Goal: Task Accomplishment & Management: Complete application form

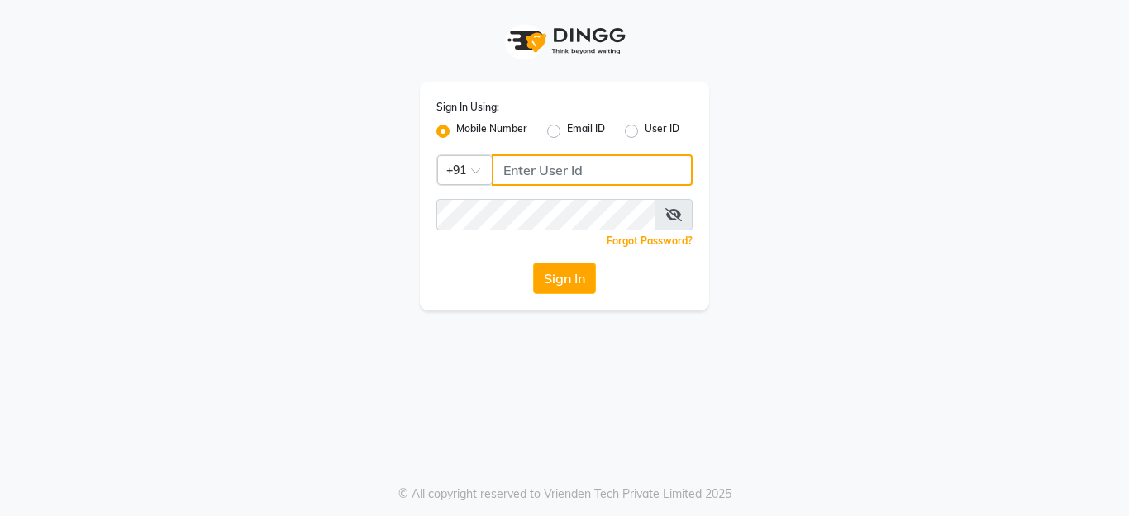
click at [551, 164] on input "Username" at bounding box center [592, 170] width 201 height 31
type input "7722022301"
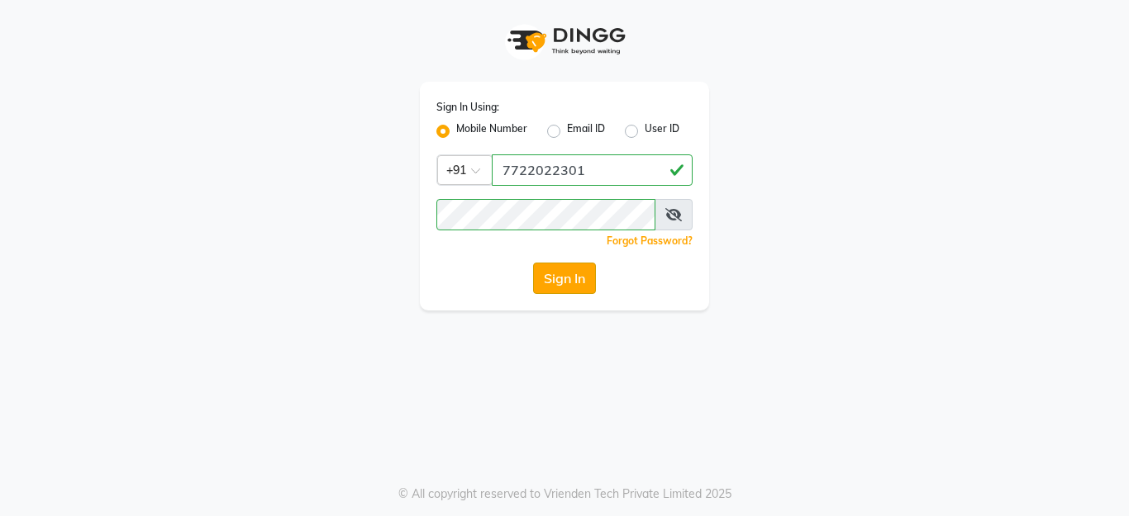
click at [580, 284] on button "Sign In" at bounding box center [564, 278] width 63 height 31
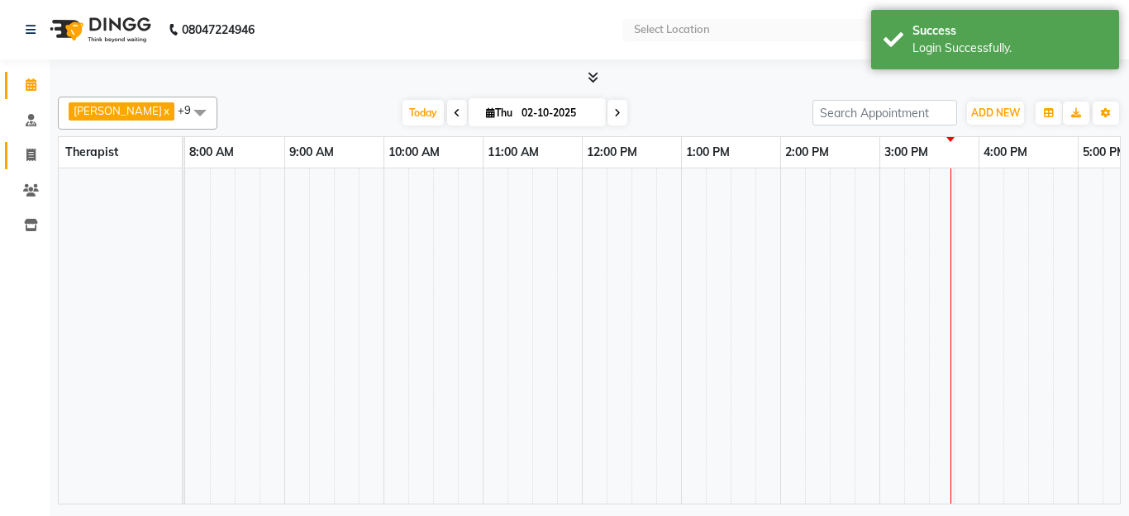
click at [21, 155] on span at bounding box center [31, 155] width 29 height 19
select select "service"
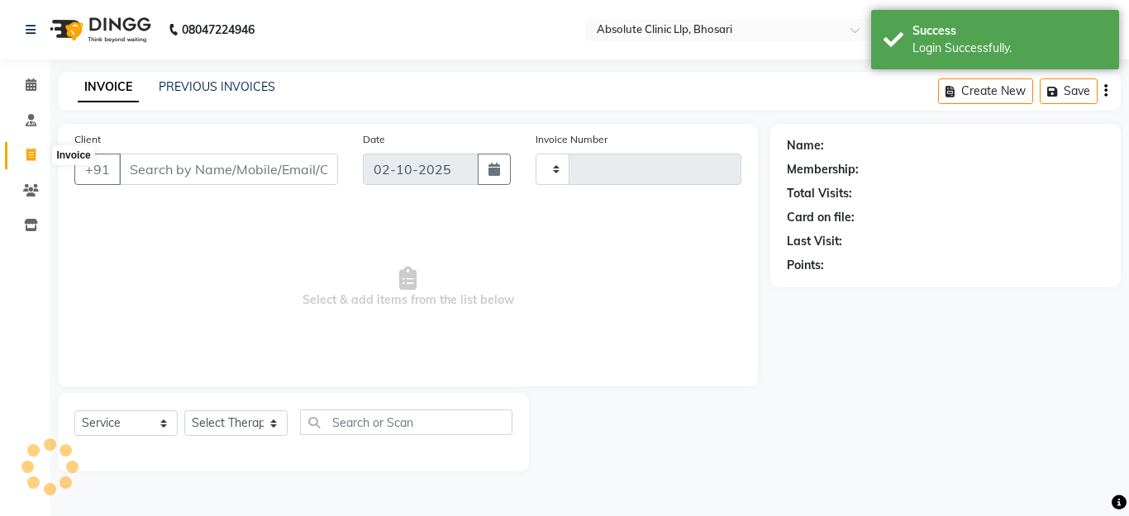
click at [154, 169] on input "Client" at bounding box center [228, 169] width 219 height 31
select select "en"
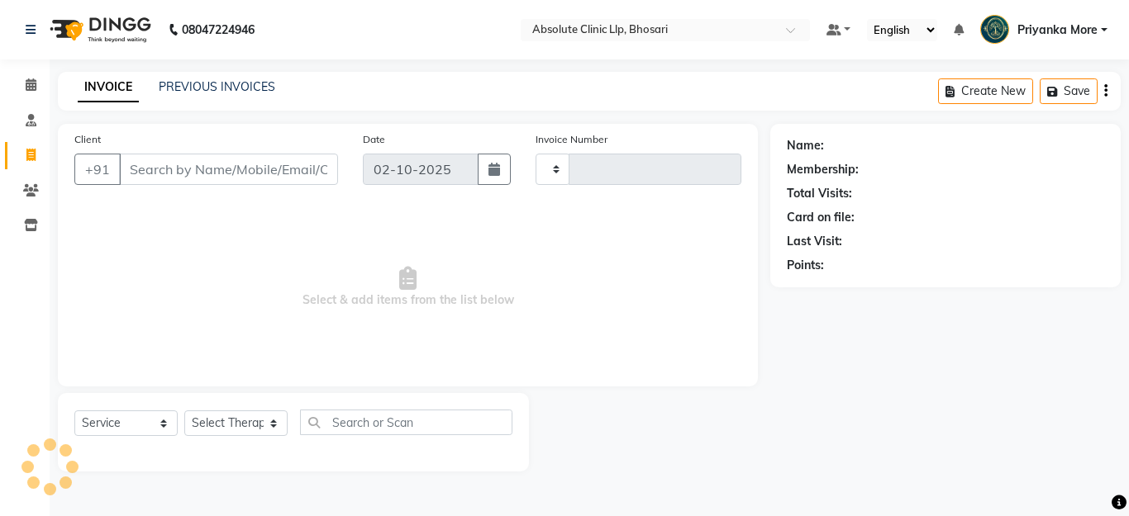
type input "2764"
select select "4706"
click at [215, 177] on input "Client" at bounding box center [228, 169] width 219 height 31
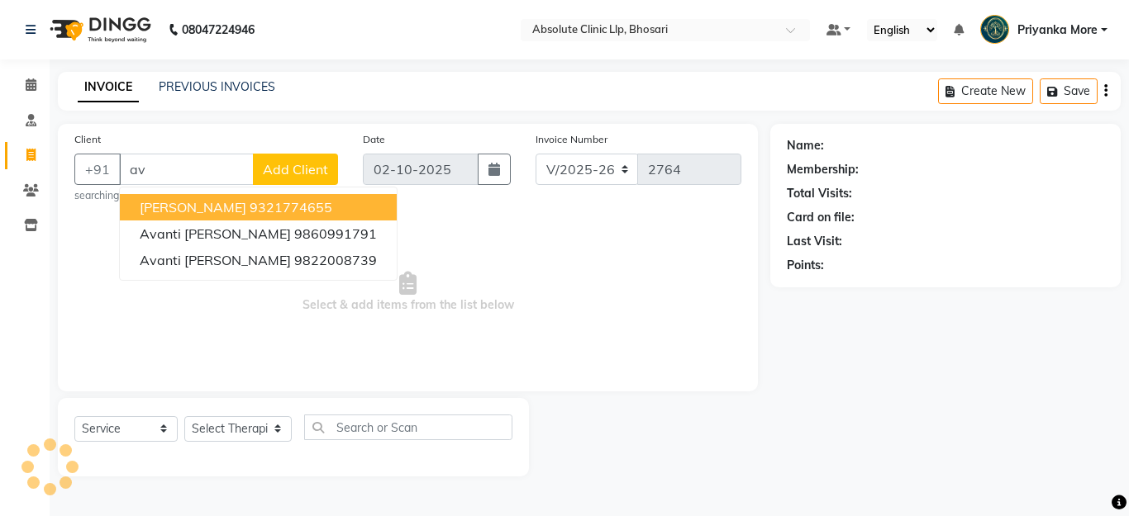
type input "a"
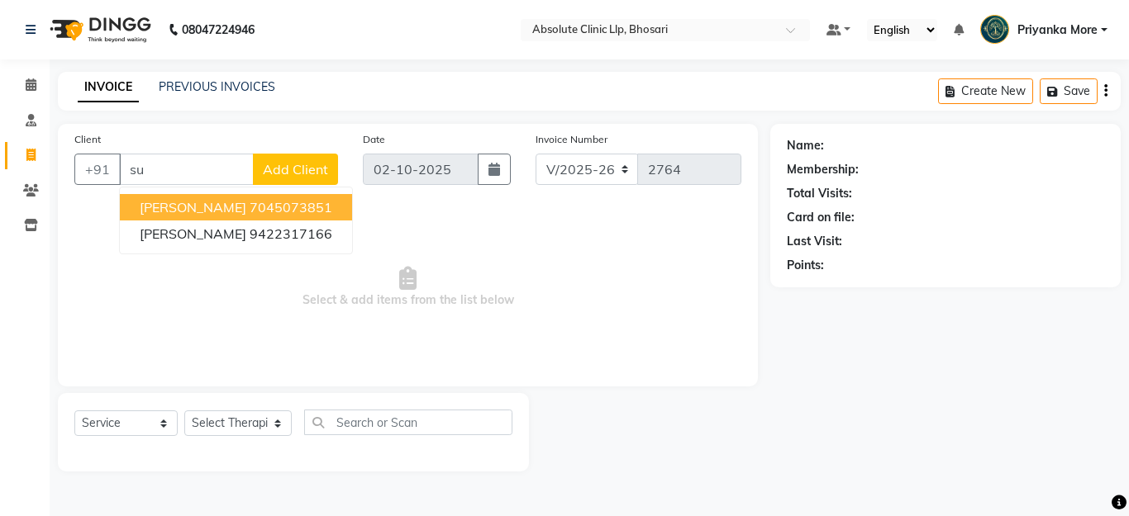
type input "s"
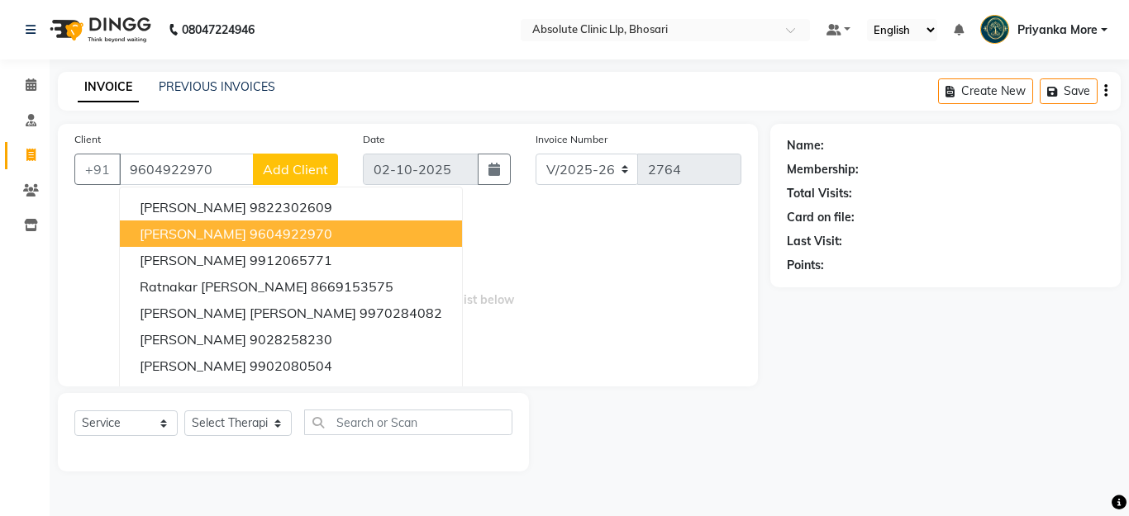
type input "9604922970"
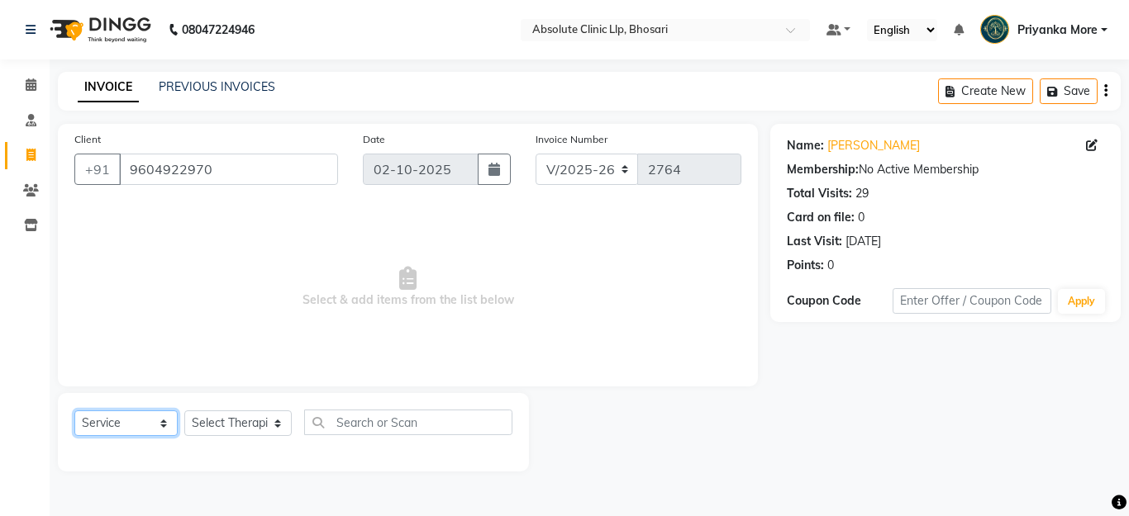
click at [115, 414] on select "Select Service Product Membership Package Voucher Prepaid Gift Card" at bounding box center [125, 424] width 103 height 26
select select "product"
click at [74, 411] on select "Select Service Product Membership Package Voucher Prepaid Gift Card" at bounding box center [125, 424] width 103 height 26
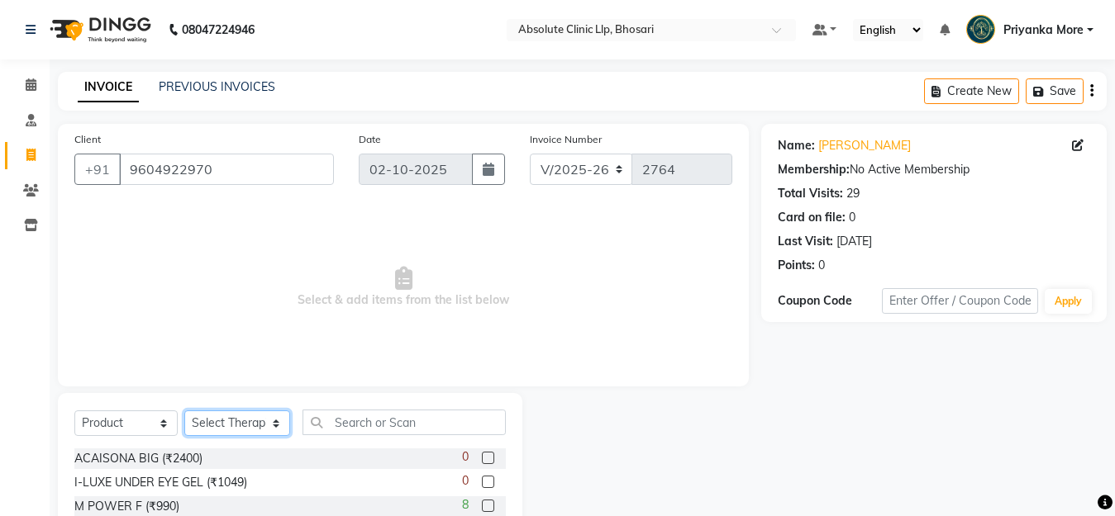
click at [225, 422] on select "Select Therapist [PERSON_NAME] [PERSON_NAME] [PERSON_NAME] [PERSON_NAME] [PERSO…" at bounding box center [237, 424] width 106 height 26
select select "27986"
click at [184, 411] on select "Select Therapist [PERSON_NAME] [PERSON_NAME] [PERSON_NAME] [PERSON_NAME] [PERSO…" at bounding box center [237, 424] width 106 height 26
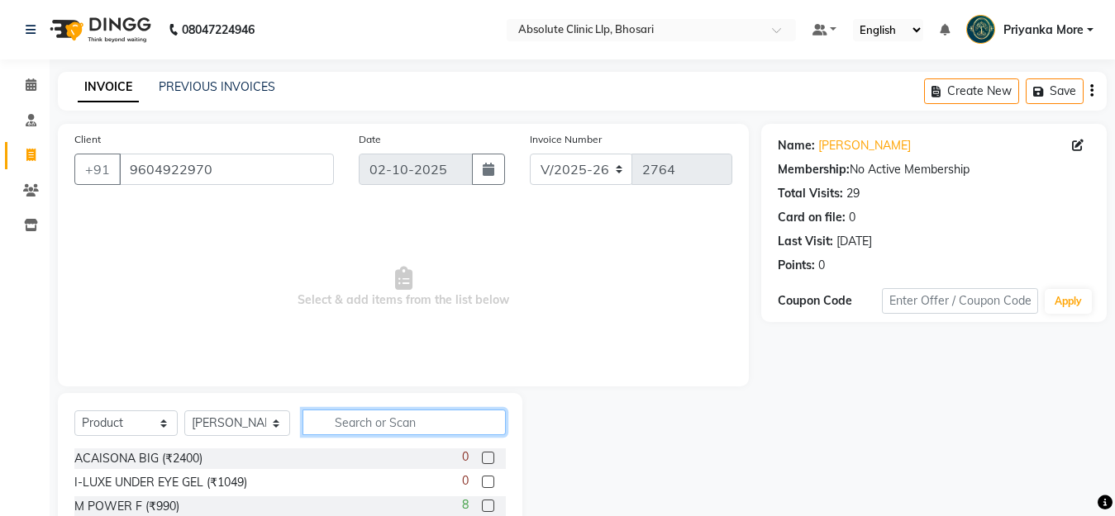
click at [339, 416] on input "text" at bounding box center [403, 423] width 203 height 26
type input "95"
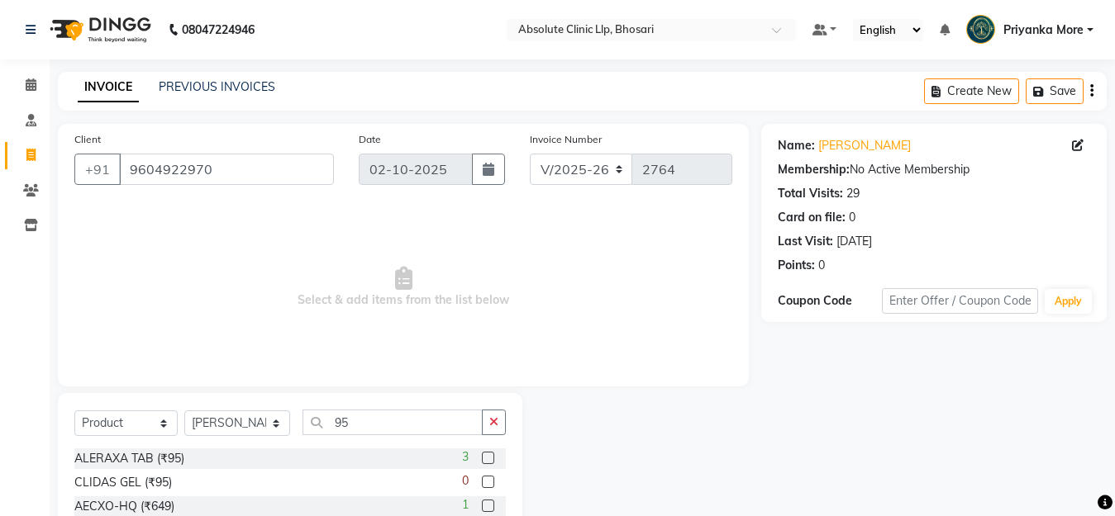
click at [482, 457] on label at bounding box center [488, 458] width 12 height 12
click at [482, 457] on input "checkbox" at bounding box center [487, 459] width 11 height 11
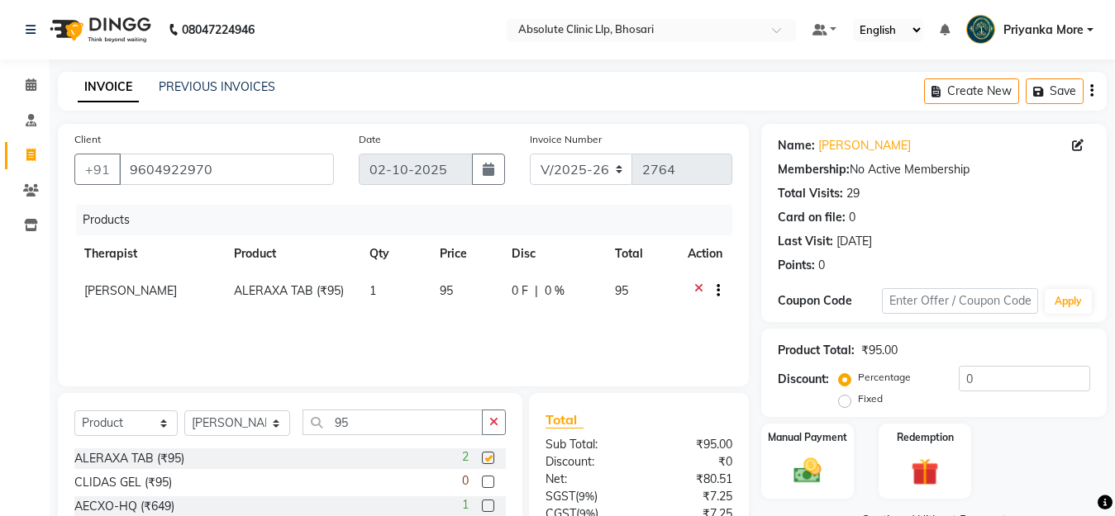
checkbox input "false"
drag, startPoint x: 441, startPoint y: 286, endPoint x: 450, endPoint y: 289, distance: 9.7
click at [445, 286] on span "95" at bounding box center [446, 290] width 13 height 15
select select "27986"
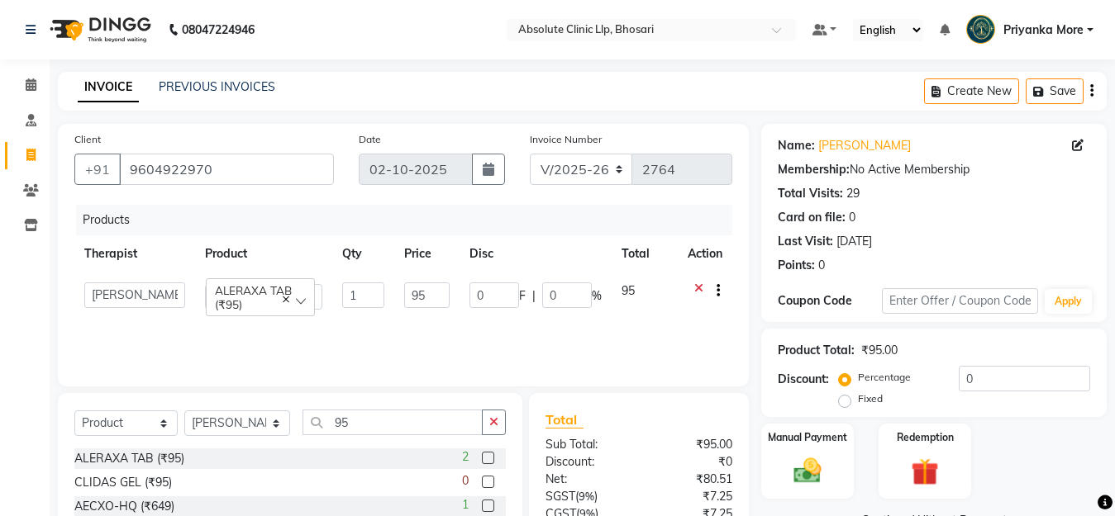
click at [425, 293] on input "95" at bounding box center [426, 296] width 45 height 26
type input "9"
type input "110"
click at [406, 422] on input "95" at bounding box center [392, 423] width 180 height 26
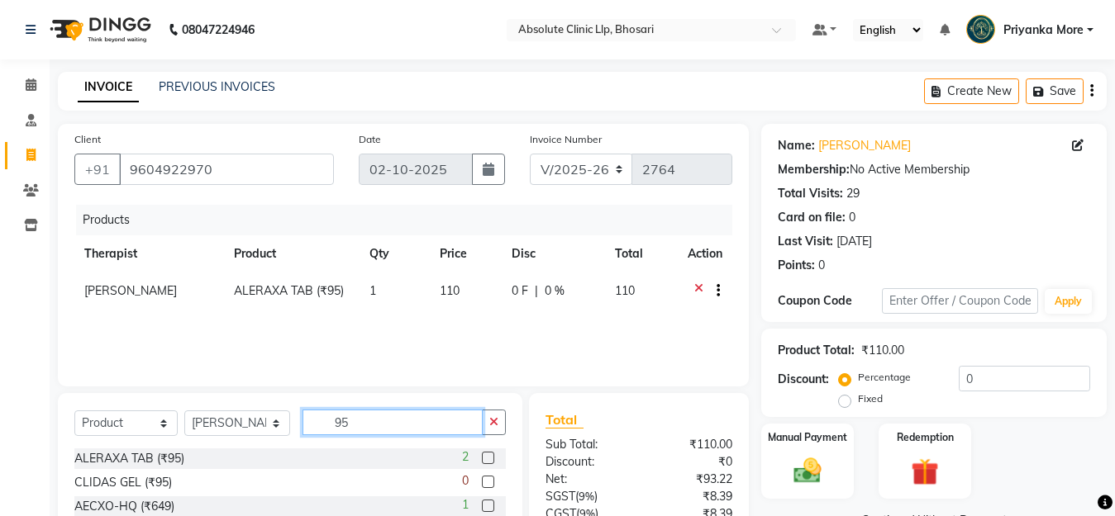
type input "9"
type input "375"
click at [487, 463] on label at bounding box center [488, 458] width 12 height 12
click at [487, 463] on input "checkbox" at bounding box center [487, 459] width 11 height 11
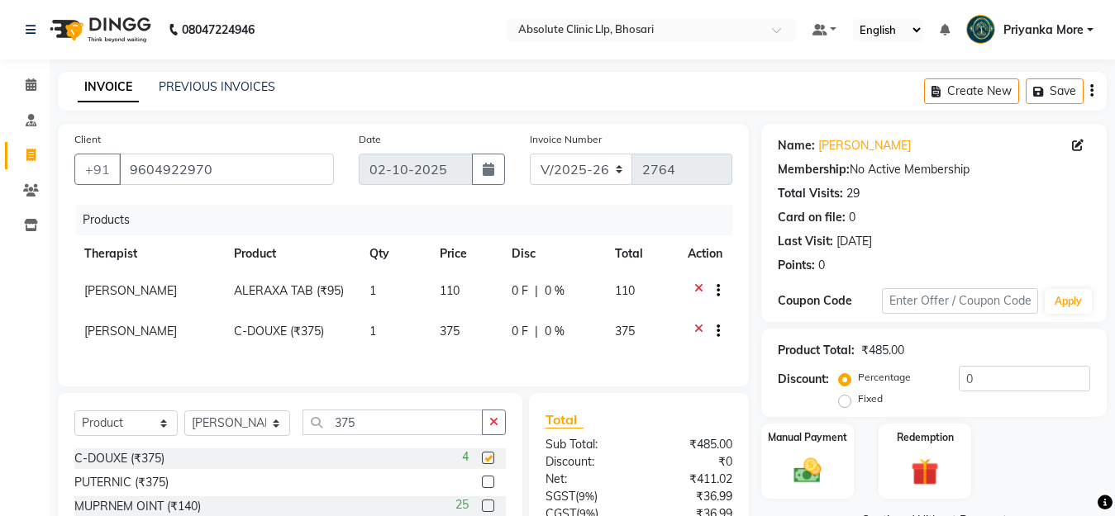
checkbox input "false"
click at [361, 435] on input "375" at bounding box center [392, 423] width 180 height 26
type input "3"
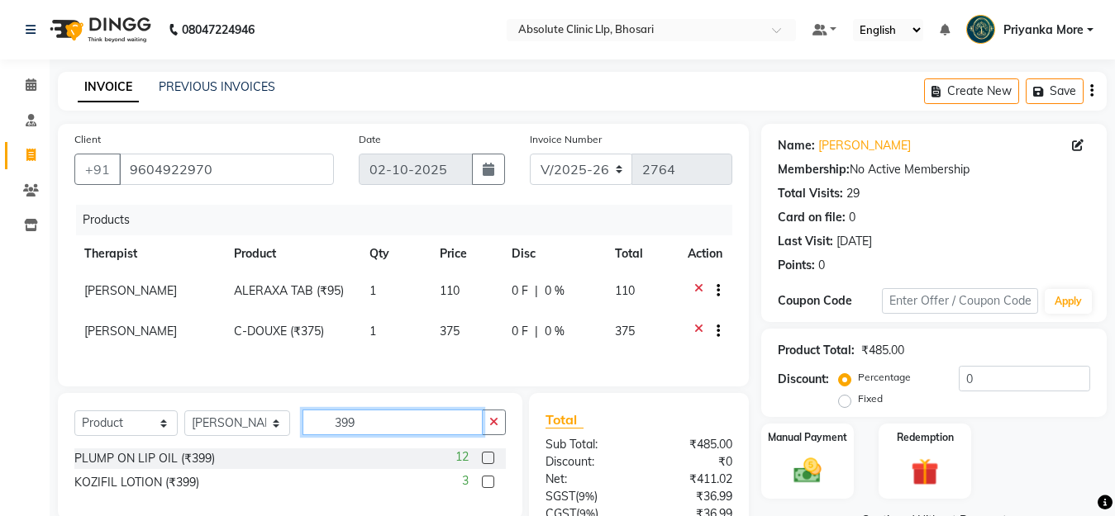
type input "399"
click at [488, 464] on label at bounding box center [488, 458] width 12 height 12
click at [488, 464] on input "checkbox" at bounding box center [487, 459] width 11 height 11
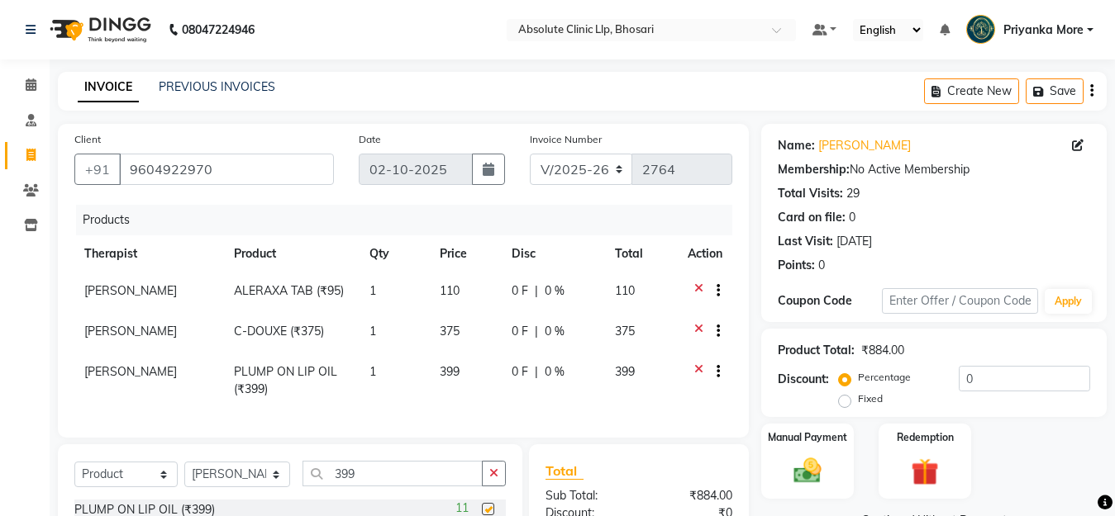
checkbox input "false"
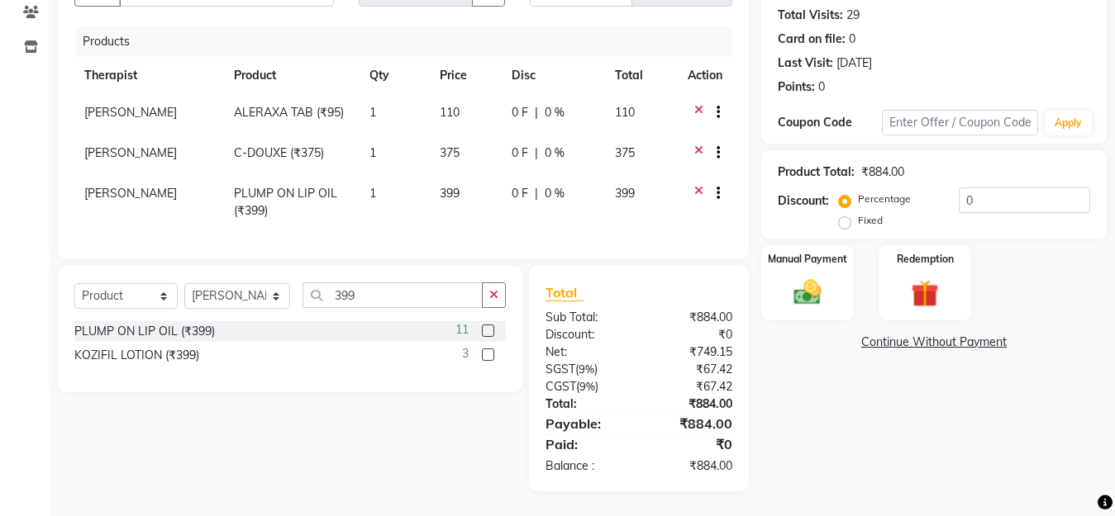
scroll to position [193, 0]
click at [818, 276] on img at bounding box center [807, 292] width 46 height 33
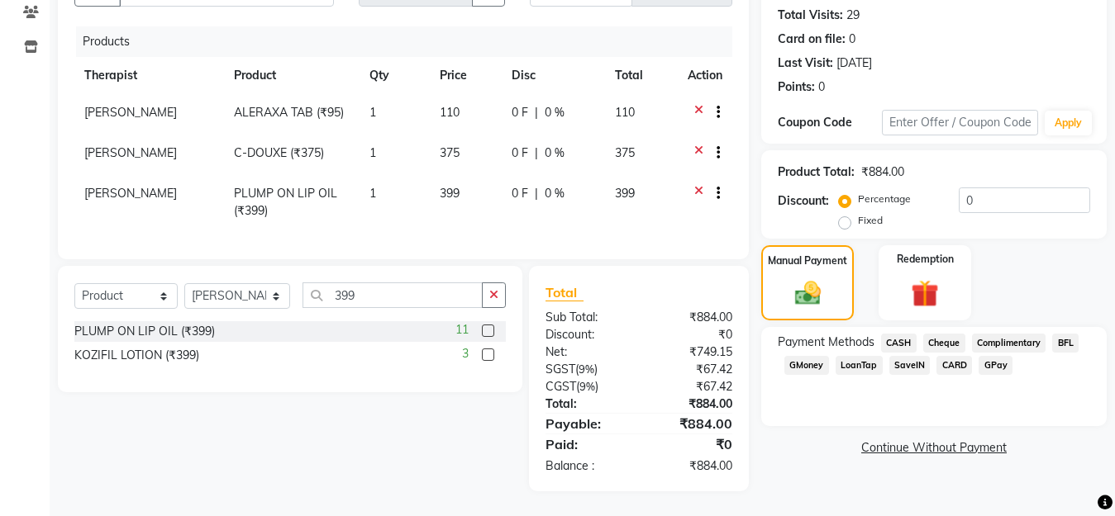
click at [980, 356] on span "GPay" at bounding box center [995, 365] width 34 height 19
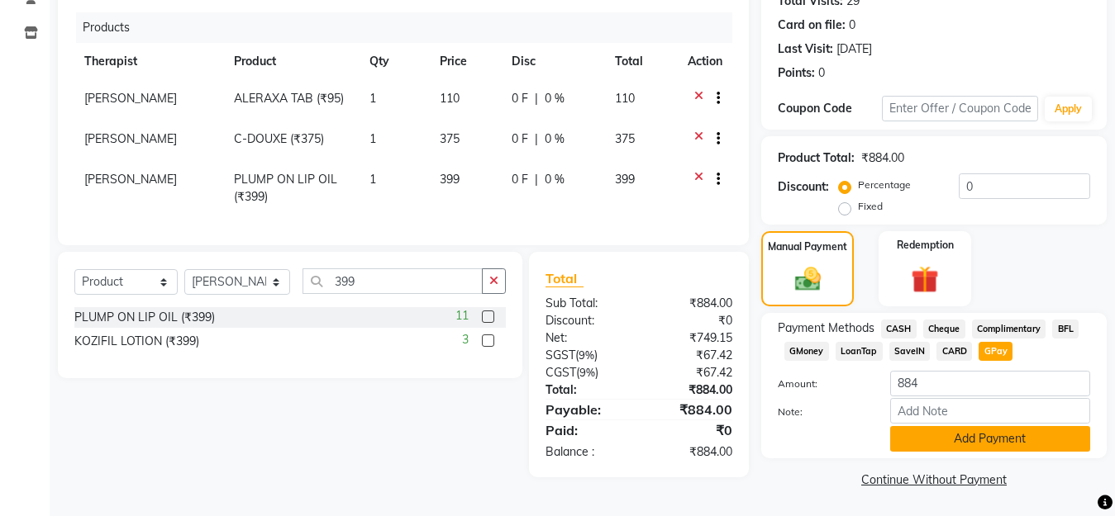
click at [973, 440] on button "Add Payment" at bounding box center [990, 439] width 200 height 26
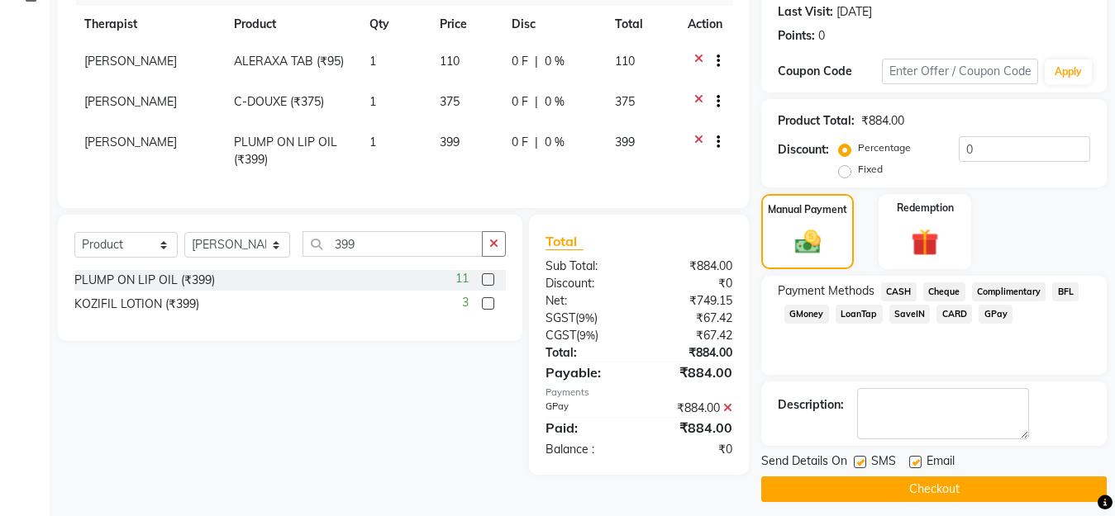
scroll to position [240, 0]
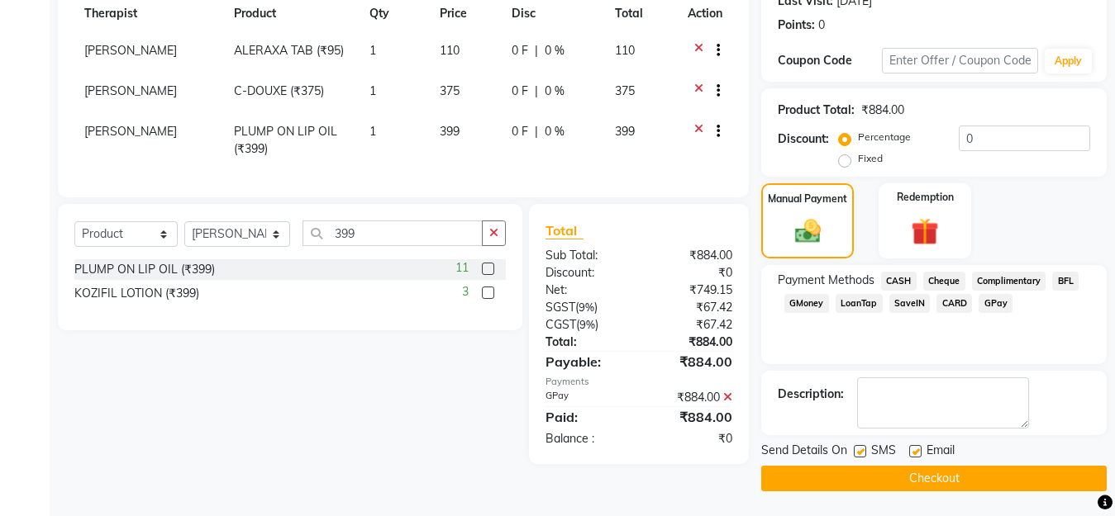
click at [944, 481] on button "Checkout" at bounding box center [933, 479] width 345 height 26
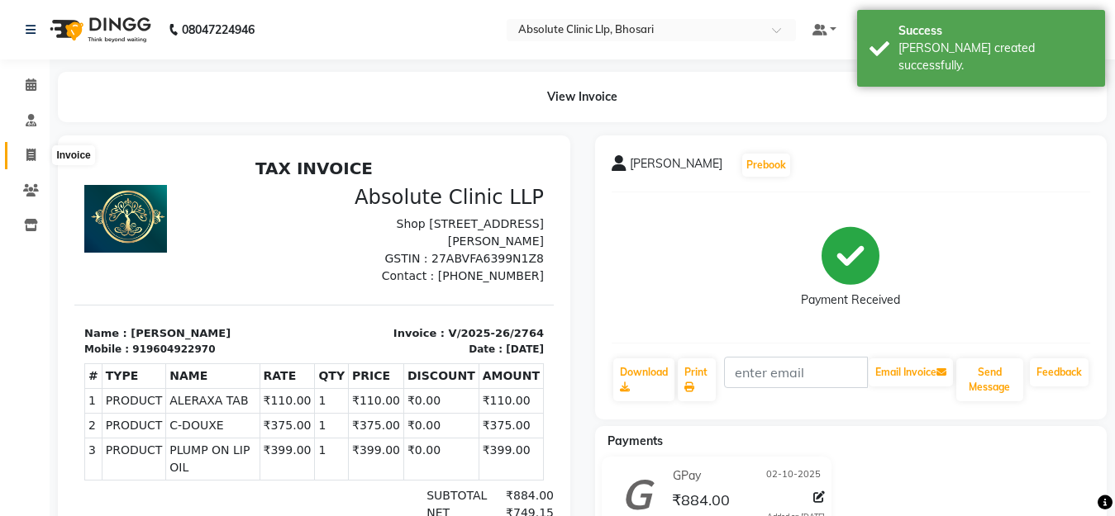
click at [34, 152] on icon at bounding box center [30, 155] width 9 height 12
select select "service"
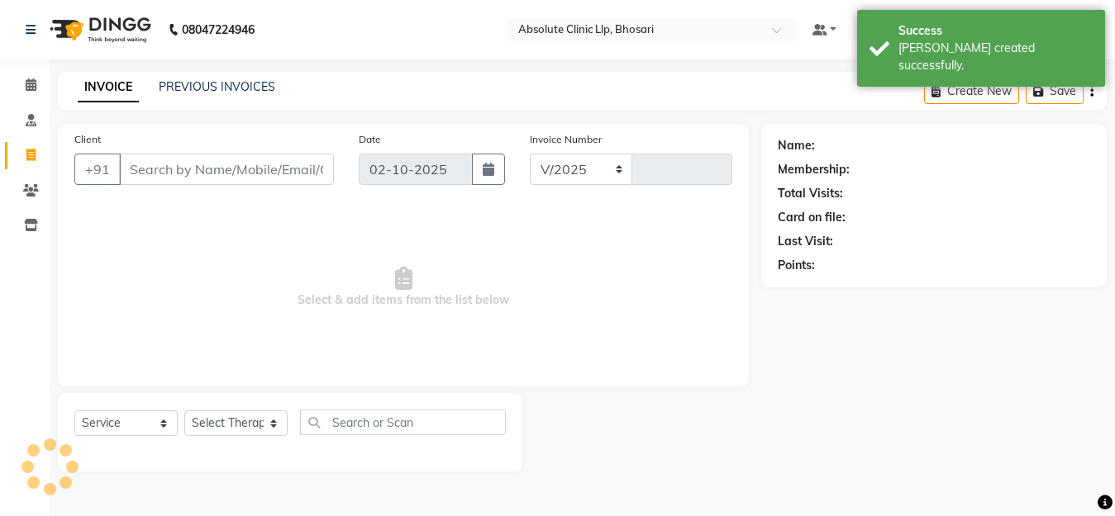
select select "4706"
type input "2765"
click at [137, 159] on input "Client" at bounding box center [228, 169] width 219 height 31
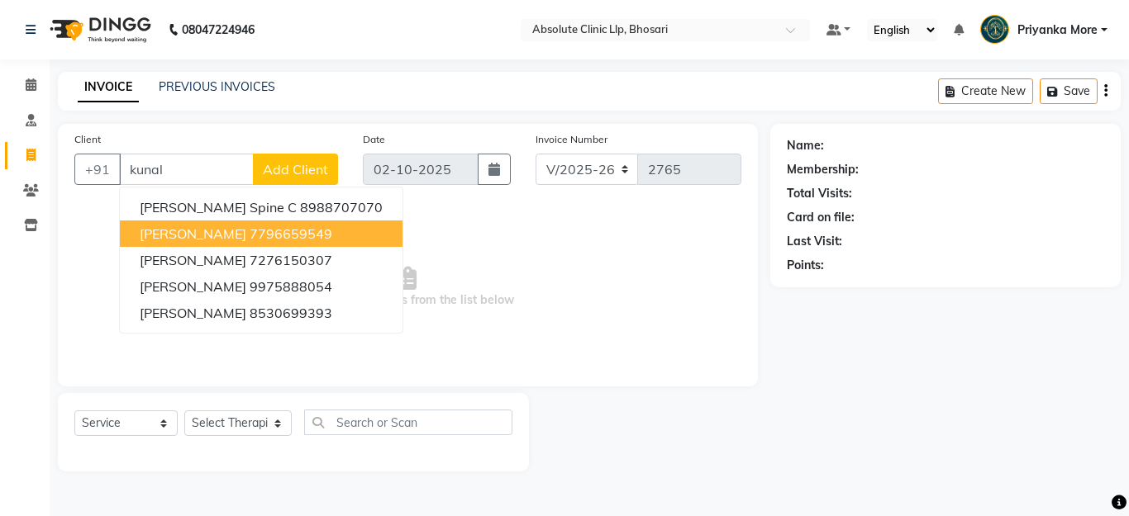
click at [179, 231] on span "[PERSON_NAME]" at bounding box center [193, 234] width 107 height 17
type input "7796659549"
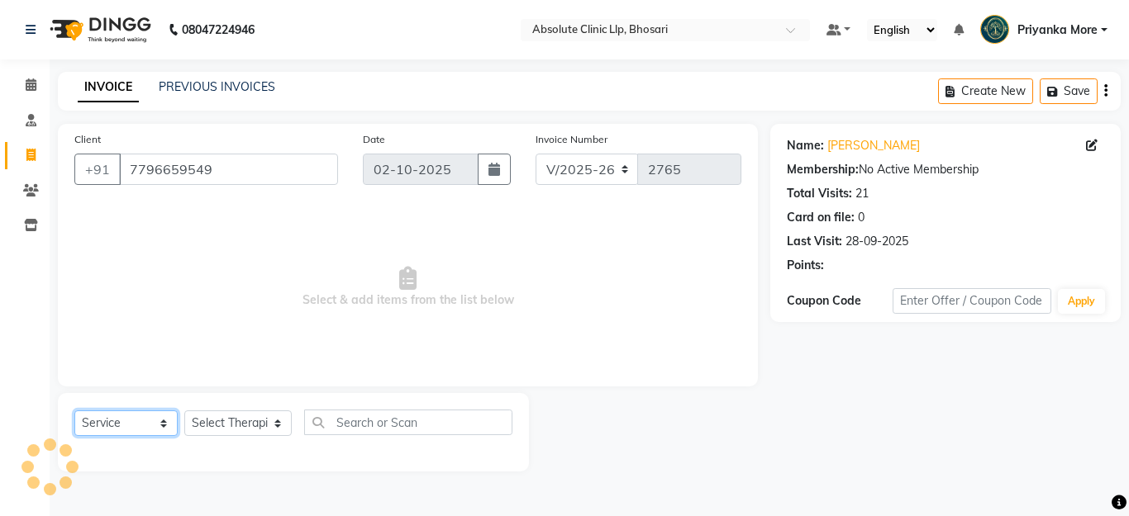
click at [142, 412] on select "Select Service Product Membership Package Voucher Prepaid Gift Card" at bounding box center [125, 424] width 103 height 26
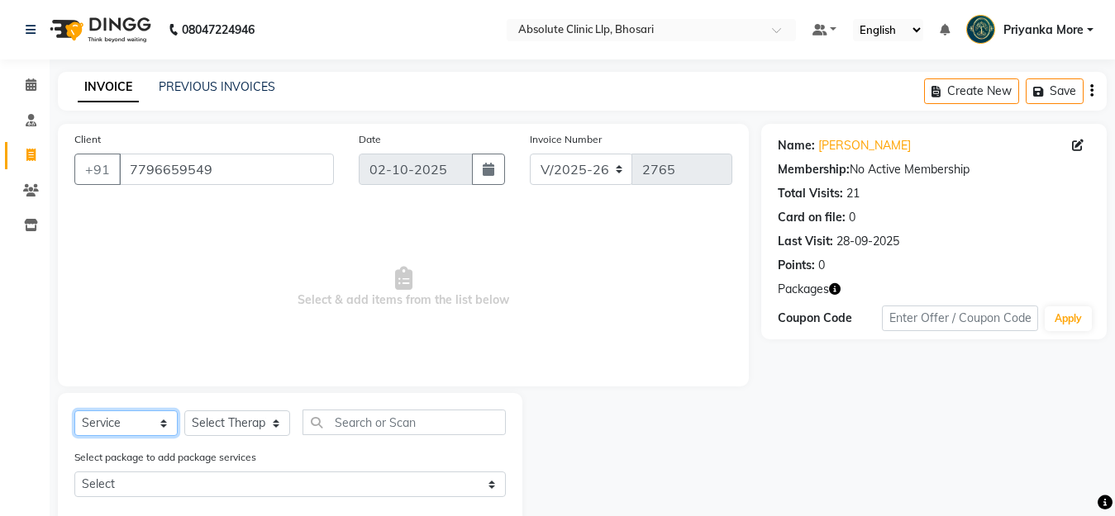
select select "product"
click at [74, 411] on select "Select Service Product Membership Package Voucher Prepaid Gift Card" at bounding box center [125, 424] width 103 height 26
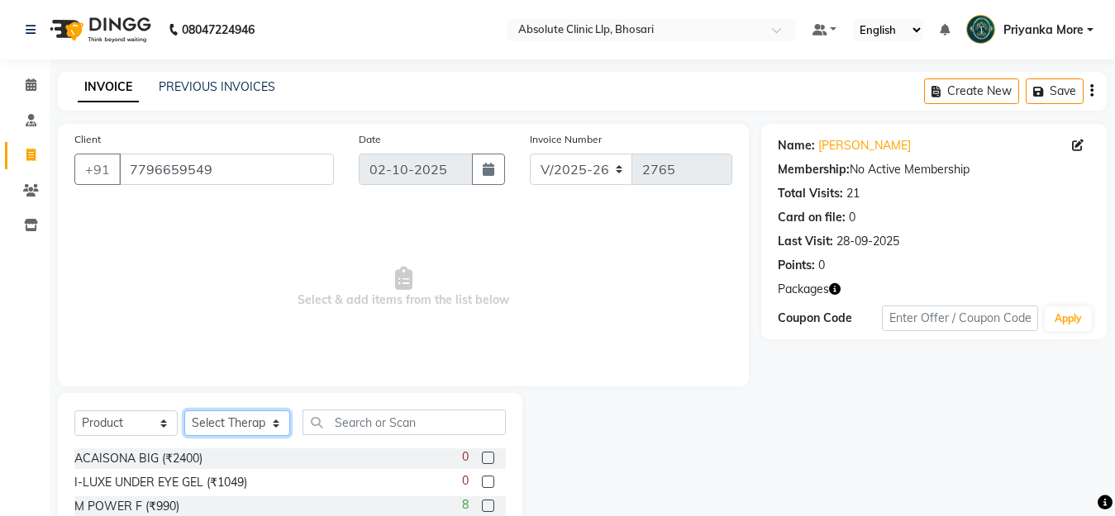
click at [236, 420] on select "Select Therapist [PERSON_NAME] [PERSON_NAME] [PERSON_NAME] [PERSON_NAME] [PERSO…" at bounding box center [237, 424] width 106 height 26
select select "27987"
click at [184, 411] on select "Select Therapist [PERSON_NAME] [PERSON_NAME] [PERSON_NAME] [PERSON_NAME] [PERSO…" at bounding box center [237, 424] width 106 height 26
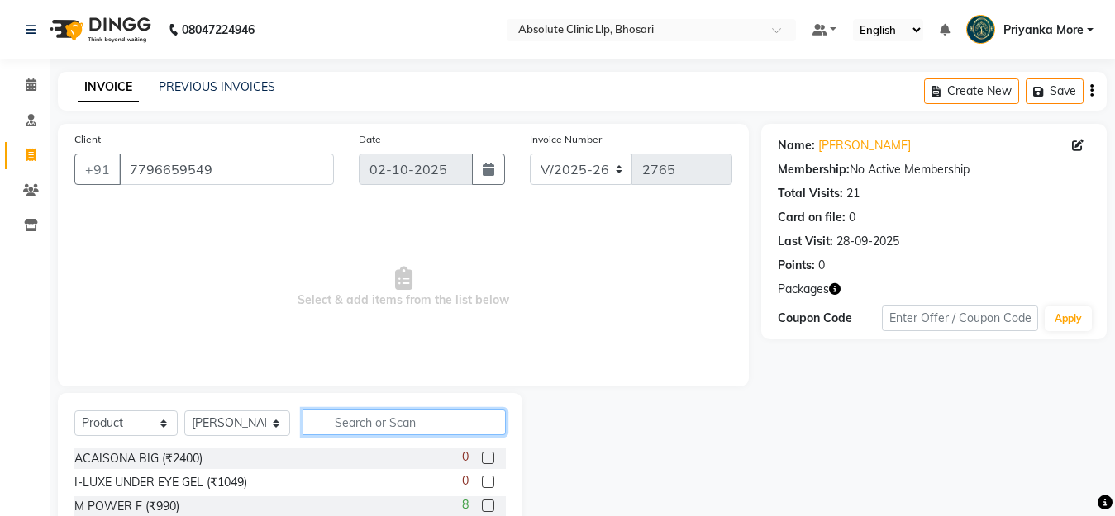
click at [360, 423] on input "text" at bounding box center [403, 423] width 203 height 26
type input "349"
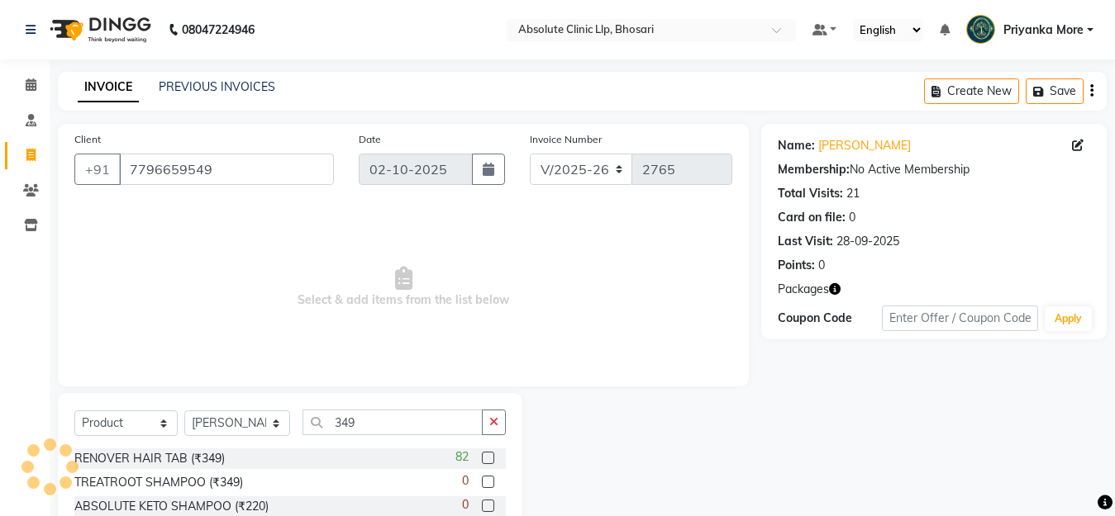
click at [489, 457] on label at bounding box center [488, 458] width 12 height 12
click at [489, 457] on input "checkbox" at bounding box center [487, 459] width 11 height 11
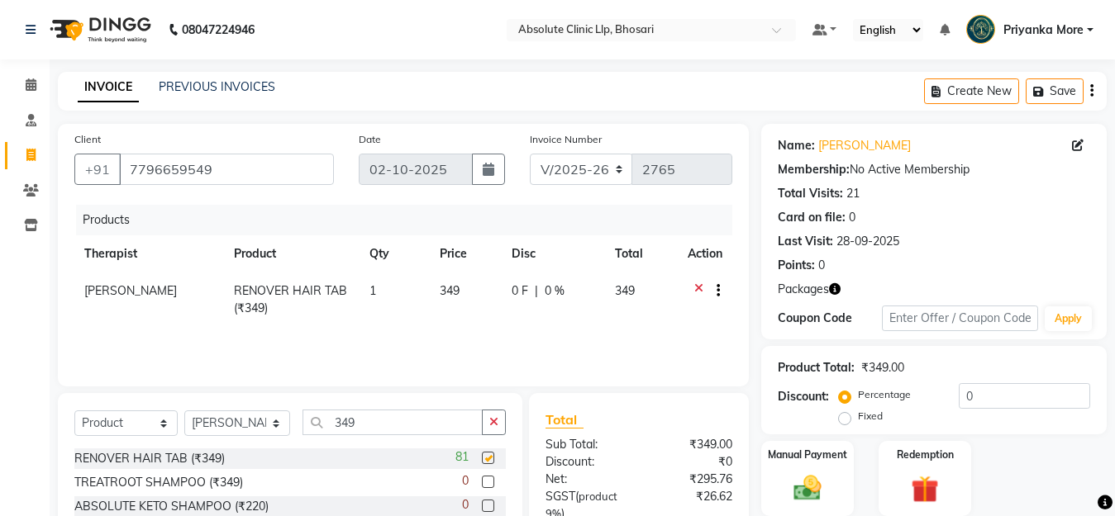
checkbox input "false"
click at [359, 427] on input "349" at bounding box center [392, 423] width 180 height 26
type input "3"
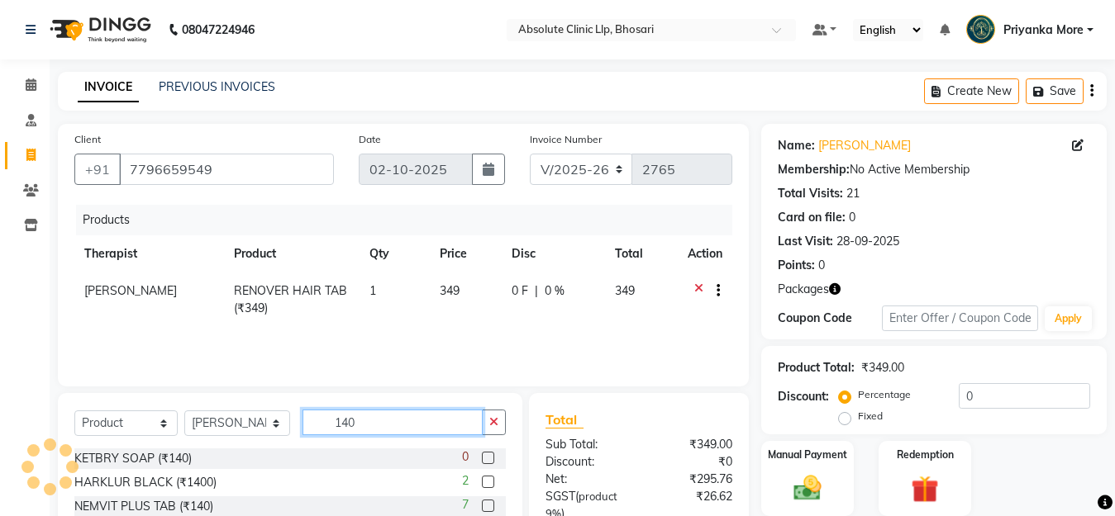
type input "140"
click at [482, 506] on label at bounding box center [488, 506] width 12 height 12
click at [482, 506] on input "checkbox" at bounding box center [487, 507] width 11 height 11
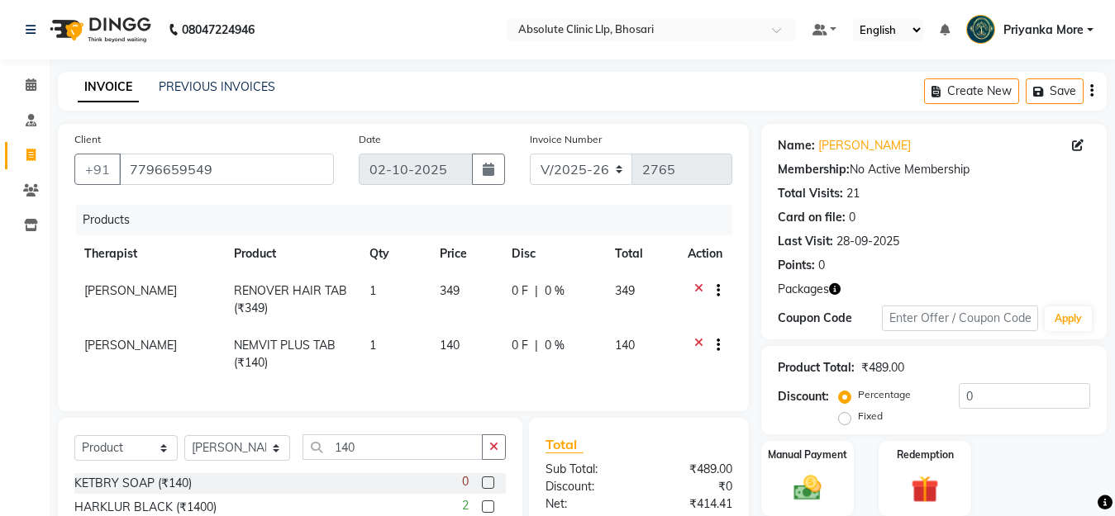
checkbox input "false"
click at [384, 345] on td "1" at bounding box center [394, 354] width 70 height 55
select select "27987"
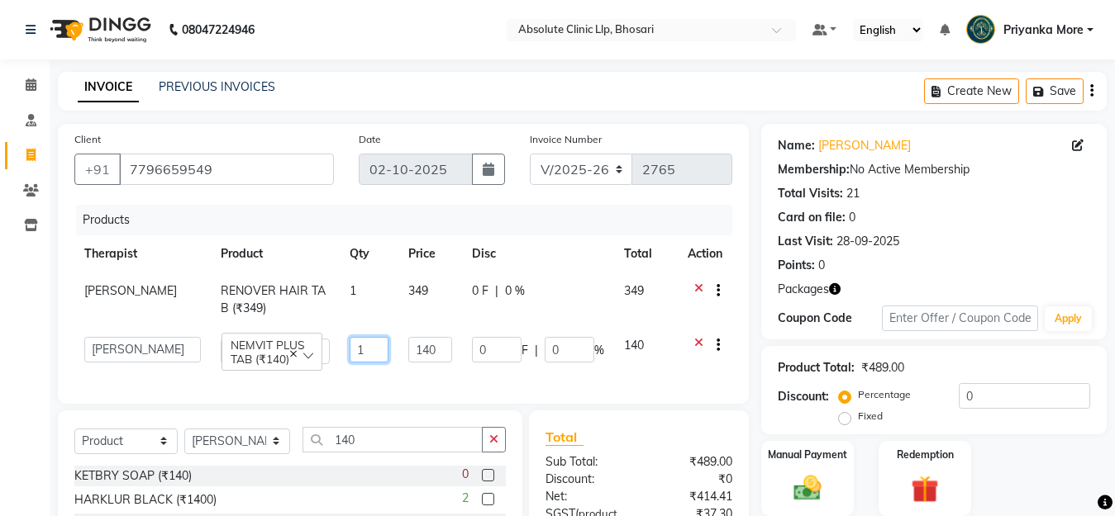
drag, startPoint x: 384, startPoint y: 345, endPoint x: 364, endPoint y: 352, distance: 20.9
click at [379, 350] on td "1" at bounding box center [369, 350] width 59 height 47
type input "3"
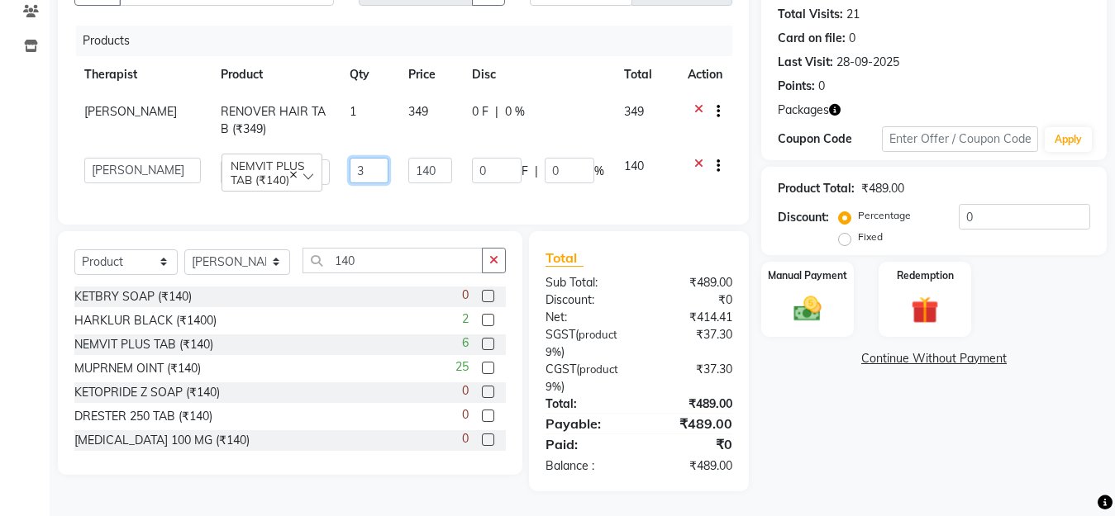
scroll to position [193, 0]
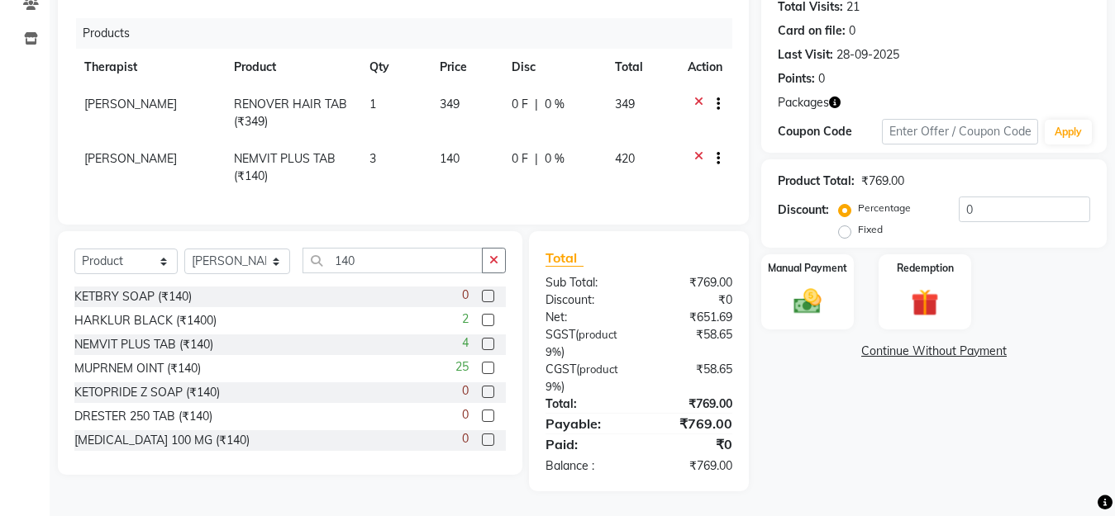
click at [854, 417] on div "Name: [PERSON_NAME] Membership: No Active Membership Total Visits: 21 Card on f…" at bounding box center [940, 214] width 358 height 554
click at [793, 300] on img at bounding box center [807, 301] width 46 height 33
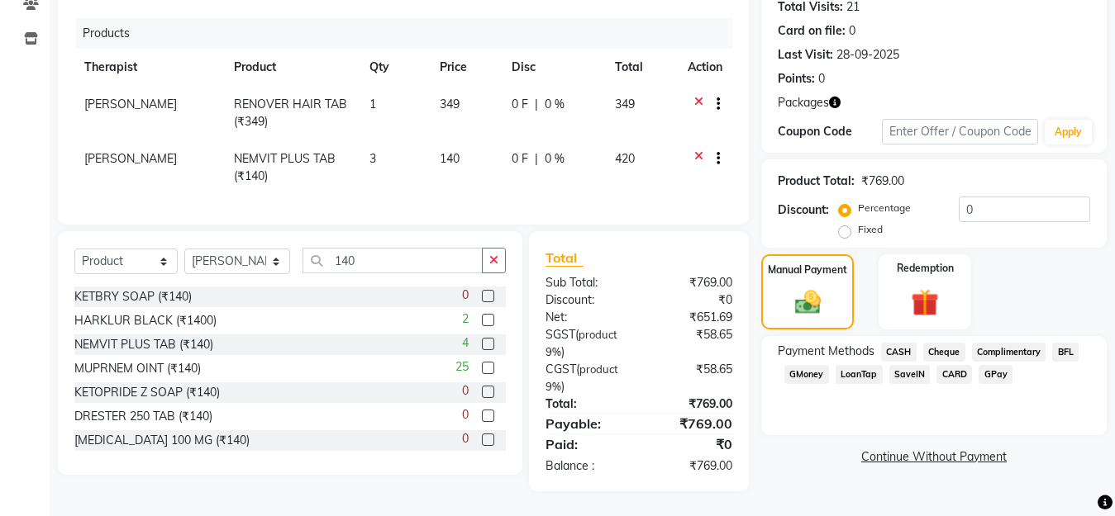
click at [983, 368] on span "GPay" at bounding box center [995, 374] width 34 height 19
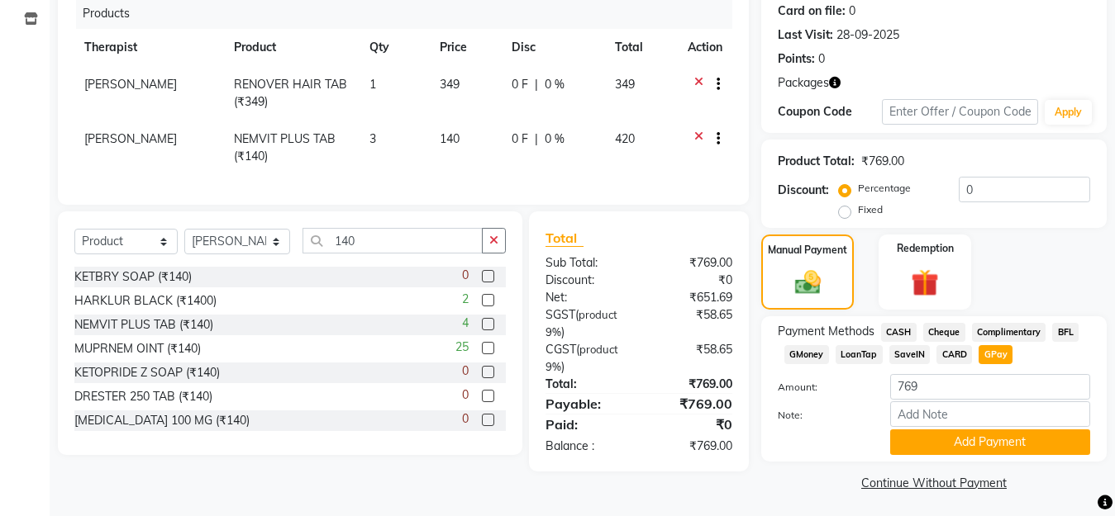
scroll to position [211, 0]
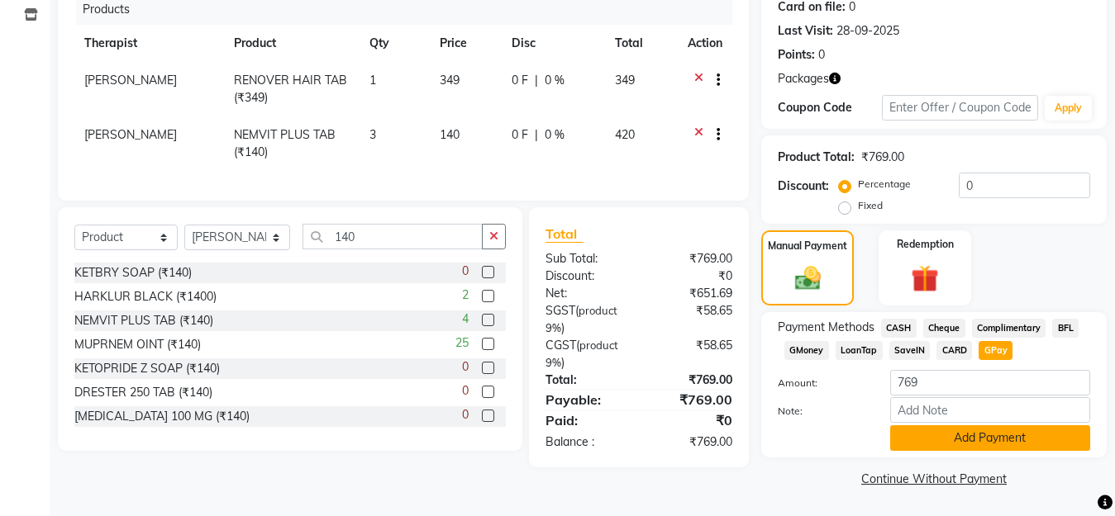
click at [997, 435] on button "Add Payment" at bounding box center [990, 439] width 200 height 26
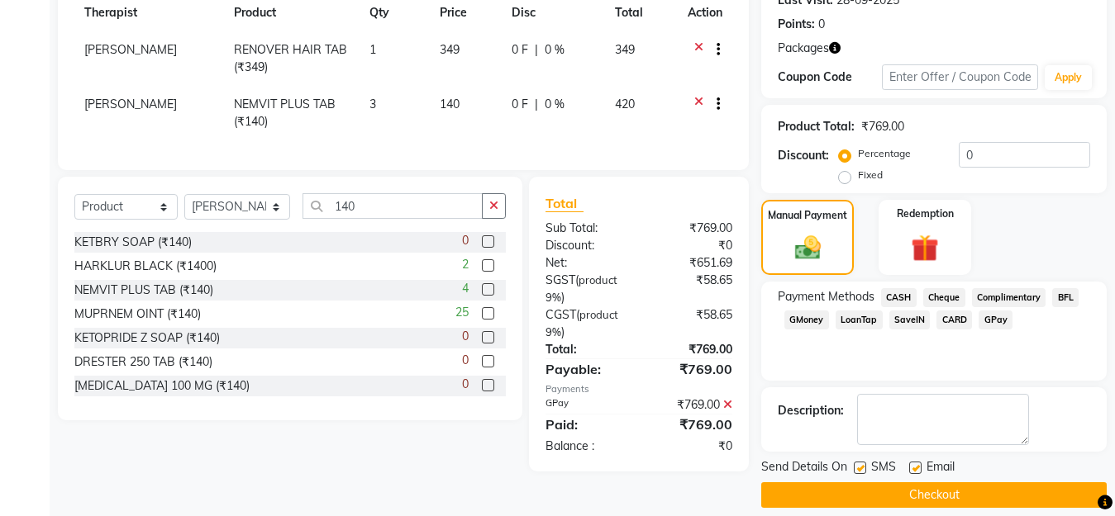
scroll to position [258, 0]
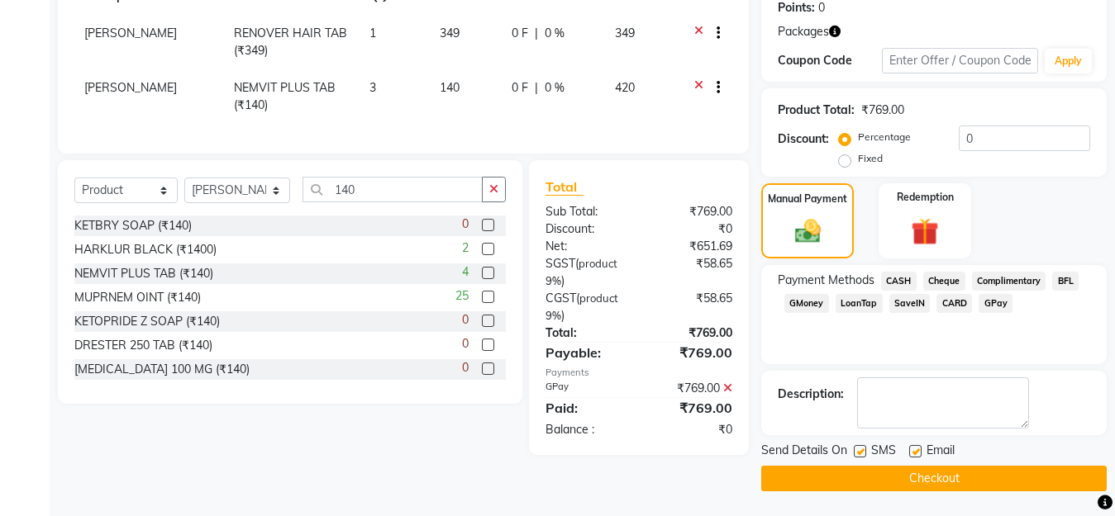
click at [917, 453] on label at bounding box center [915, 451] width 12 height 12
click at [917, 453] on input "checkbox" at bounding box center [914, 452] width 11 height 11
checkbox input "false"
click at [931, 486] on button "Checkout" at bounding box center [933, 479] width 345 height 26
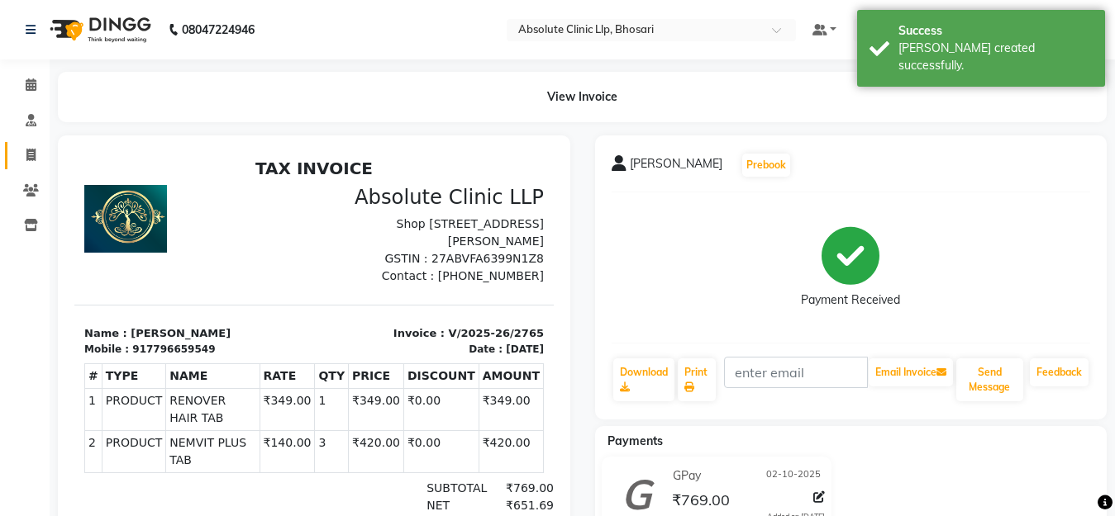
click at [26, 161] on span at bounding box center [31, 155] width 29 height 19
select select "service"
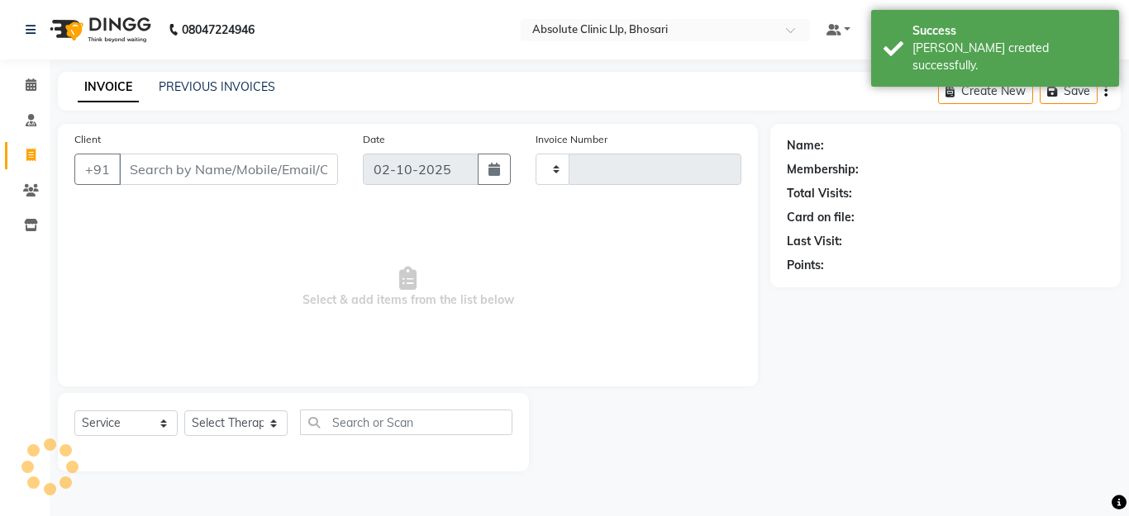
click at [169, 163] on input "Client" at bounding box center [228, 169] width 219 height 31
select select "4706"
type input "2766"
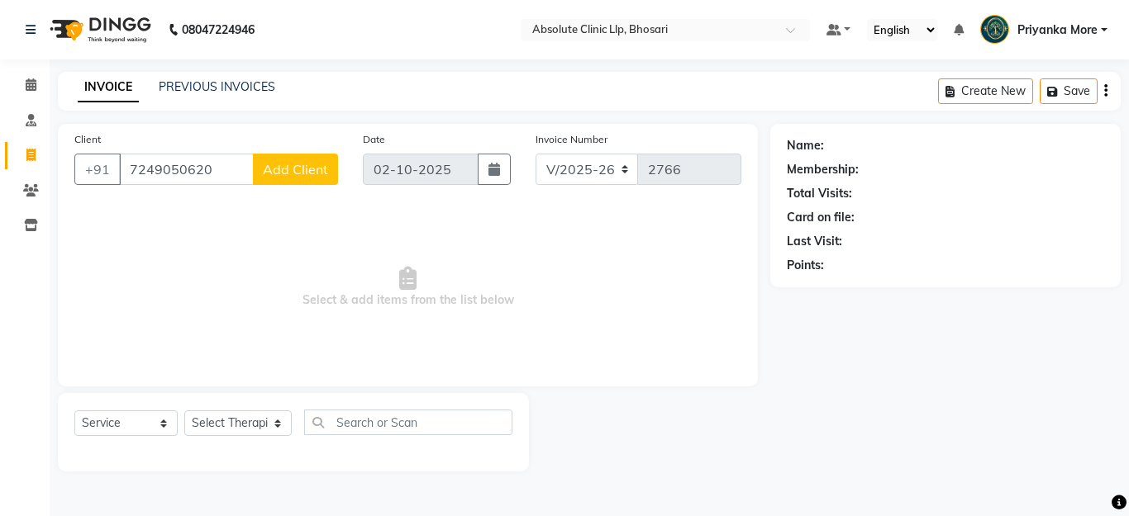
type input "7249050620"
click at [276, 182] on button "Add Client" at bounding box center [295, 169] width 85 height 31
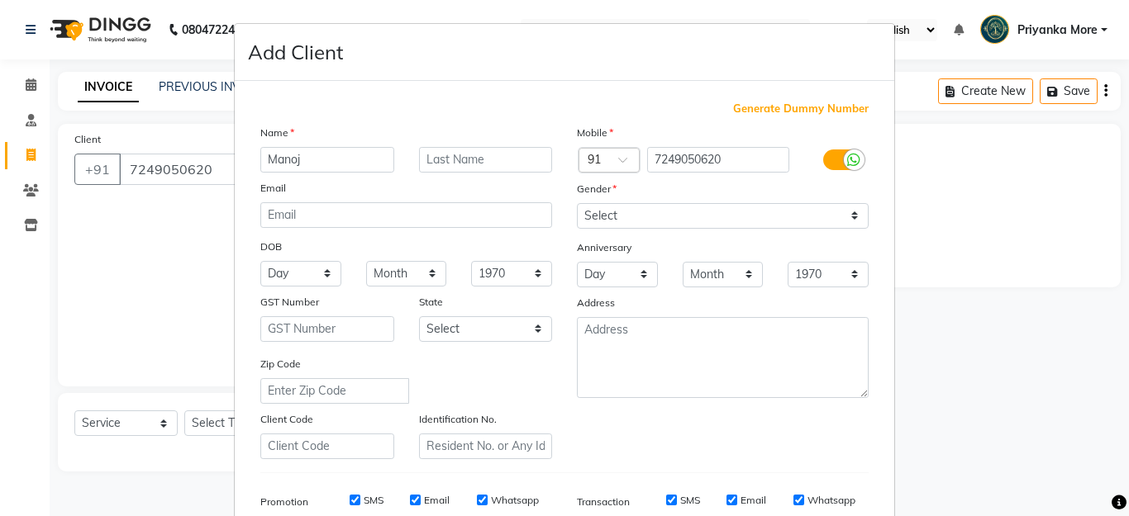
type input "Manoj"
click at [437, 157] on input "text" at bounding box center [486, 160] width 134 height 26
type input "[PERSON_NAME]"
click at [688, 214] on select "Select [DEMOGRAPHIC_DATA] [DEMOGRAPHIC_DATA] Other Prefer Not To Say" at bounding box center [723, 216] width 292 height 26
select select "[DEMOGRAPHIC_DATA]"
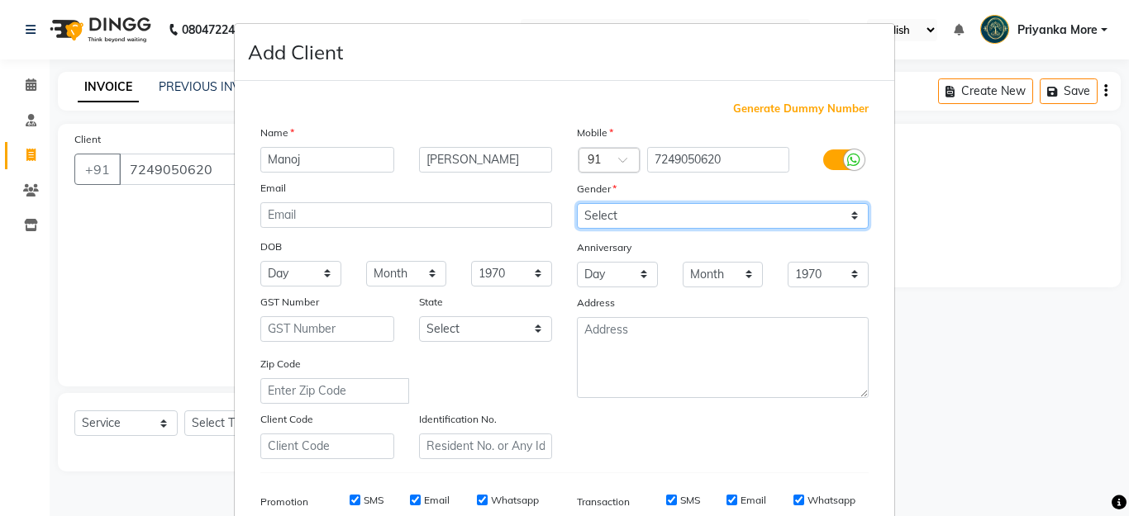
click at [577, 203] on select "Select [DEMOGRAPHIC_DATA] [DEMOGRAPHIC_DATA] Other Prefer Not To Say" at bounding box center [723, 216] width 292 height 26
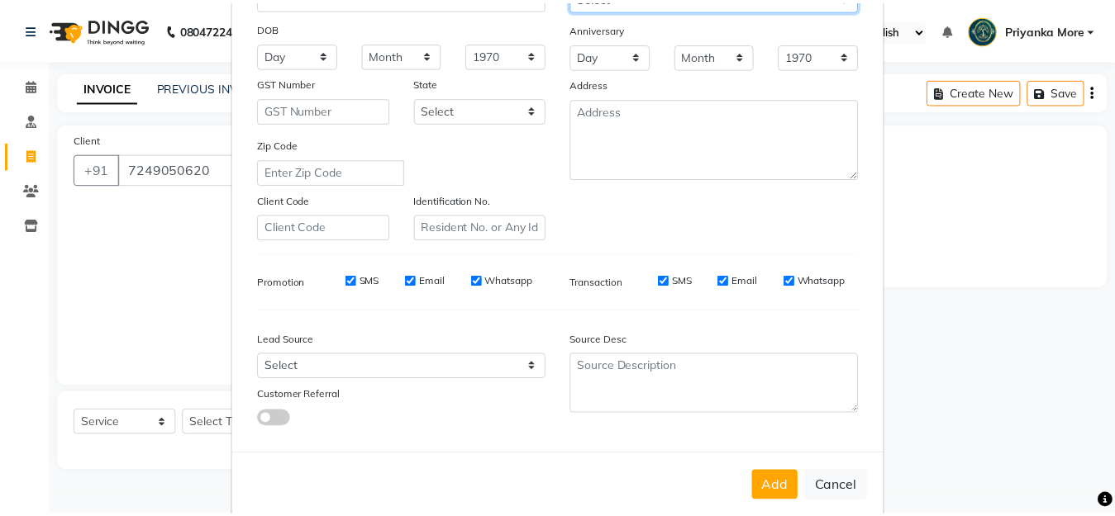
scroll to position [246, 0]
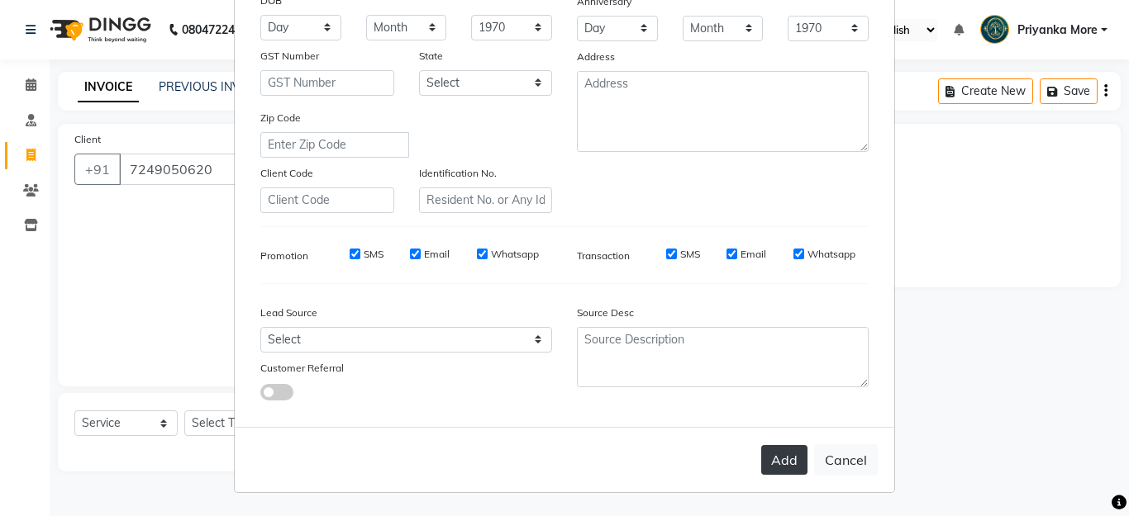
click at [773, 464] on button "Add" at bounding box center [784, 460] width 46 height 30
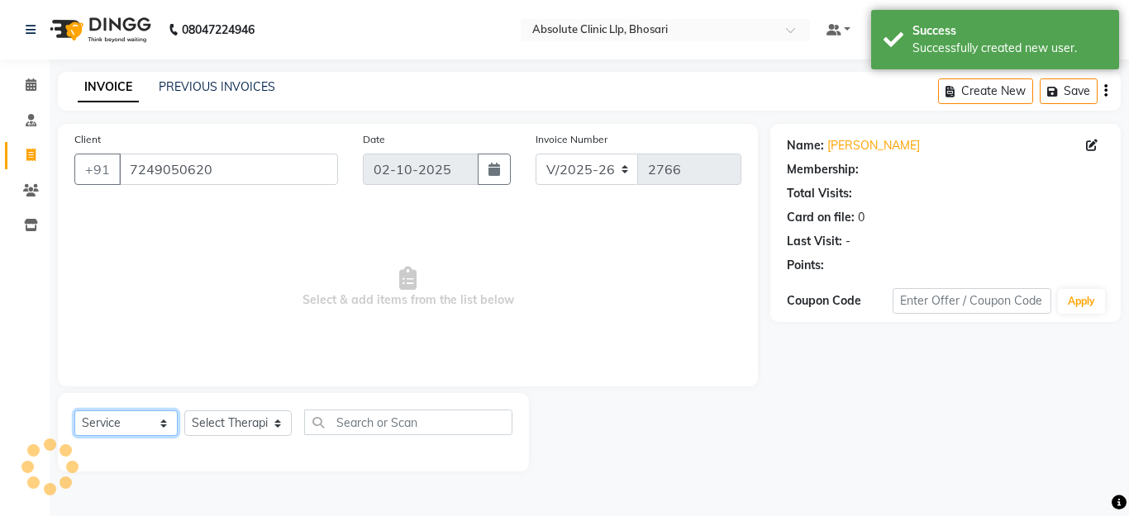
click at [118, 428] on select "Select Service Product Membership Package Voucher Prepaid Gift Card" at bounding box center [125, 424] width 103 height 26
select select "product"
click at [74, 411] on select "Select Service Product Membership Package Voucher Prepaid Gift Card" at bounding box center [125, 424] width 103 height 26
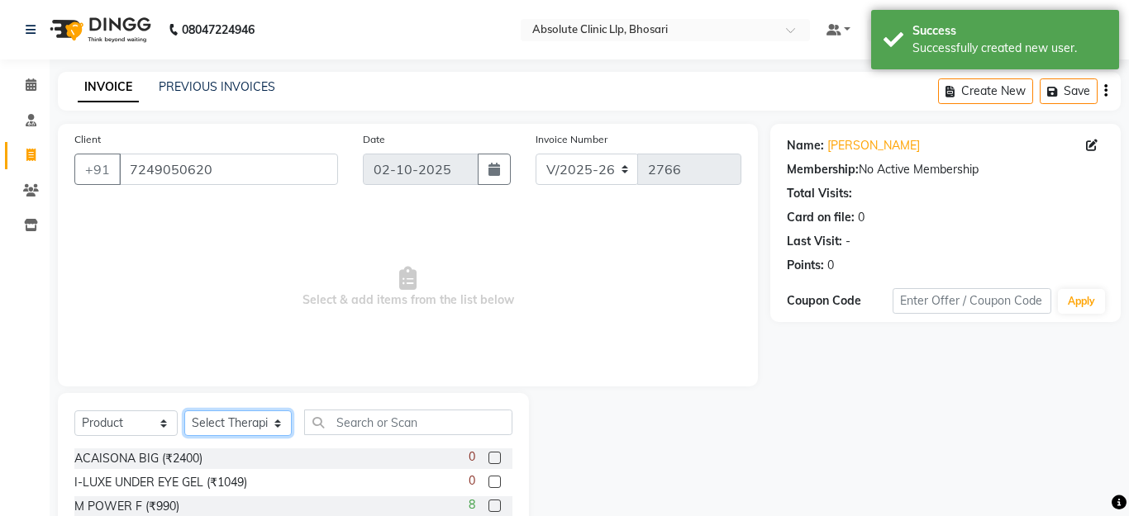
click at [231, 420] on select "Select Therapist [PERSON_NAME] [PERSON_NAME] [PERSON_NAME] [PERSON_NAME] [PERSO…" at bounding box center [237, 424] width 107 height 26
select select "28331"
click at [184, 411] on select "Select Therapist [PERSON_NAME] [PERSON_NAME] [PERSON_NAME] [PERSON_NAME] [PERSO…" at bounding box center [237, 424] width 106 height 26
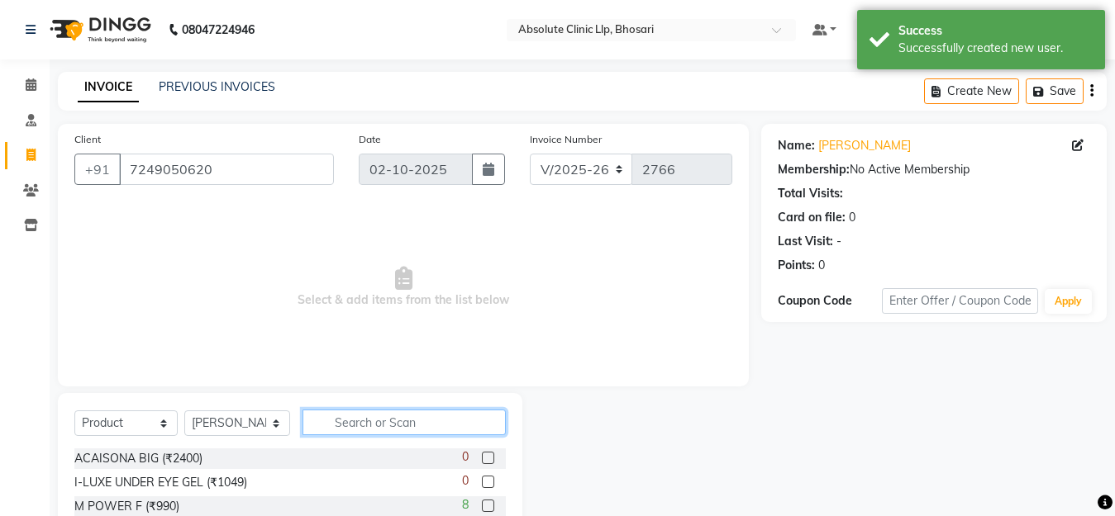
click at [354, 413] on input "text" at bounding box center [403, 423] width 203 height 26
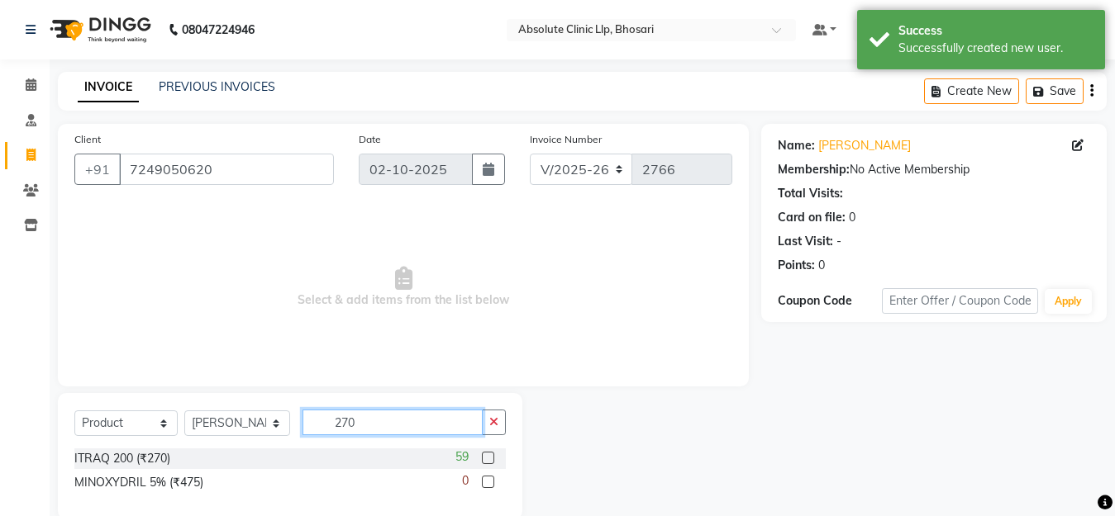
type input "270"
click at [485, 462] on label at bounding box center [488, 458] width 12 height 12
click at [485, 462] on input "checkbox" at bounding box center [487, 459] width 11 height 11
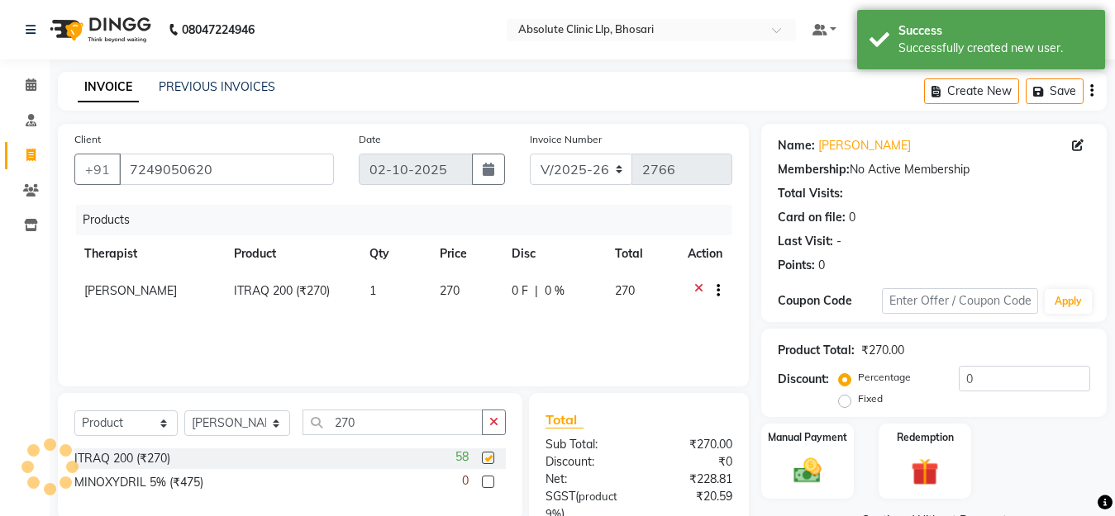
checkbox input "false"
click at [375, 293] on td "1" at bounding box center [394, 293] width 70 height 40
select select "28331"
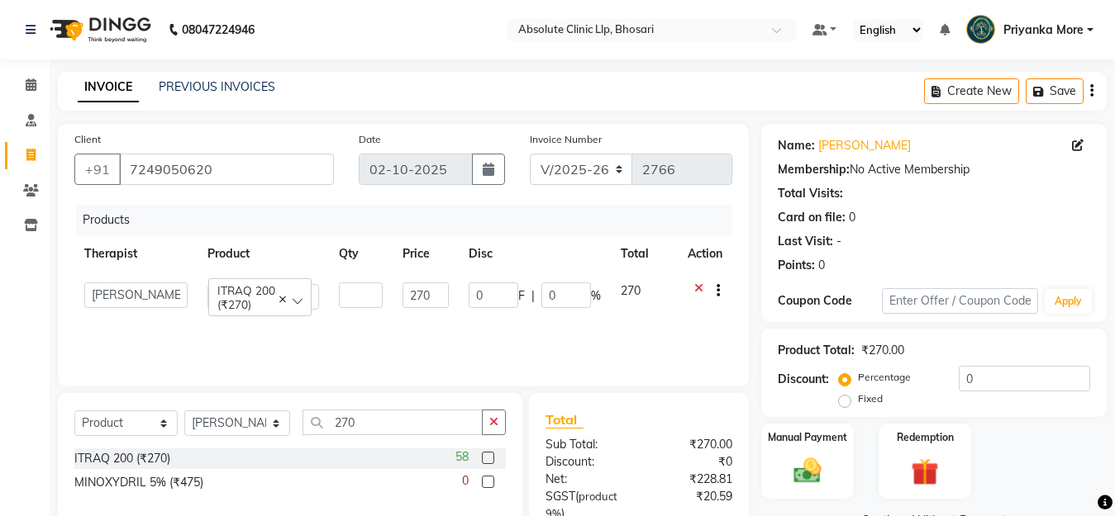
type input "6"
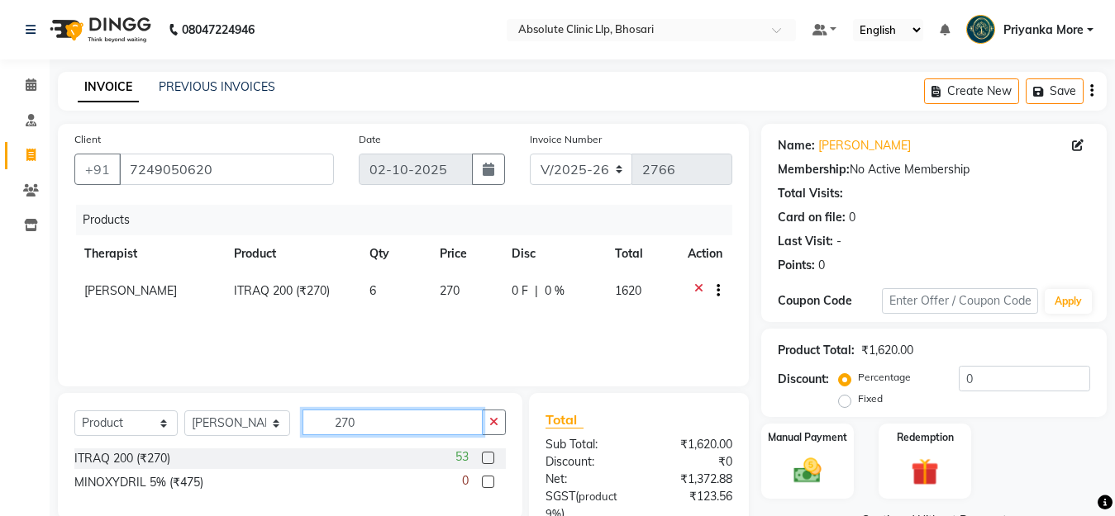
click at [406, 417] on input "270" at bounding box center [392, 423] width 180 height 26
type input "2"
type input "mee"
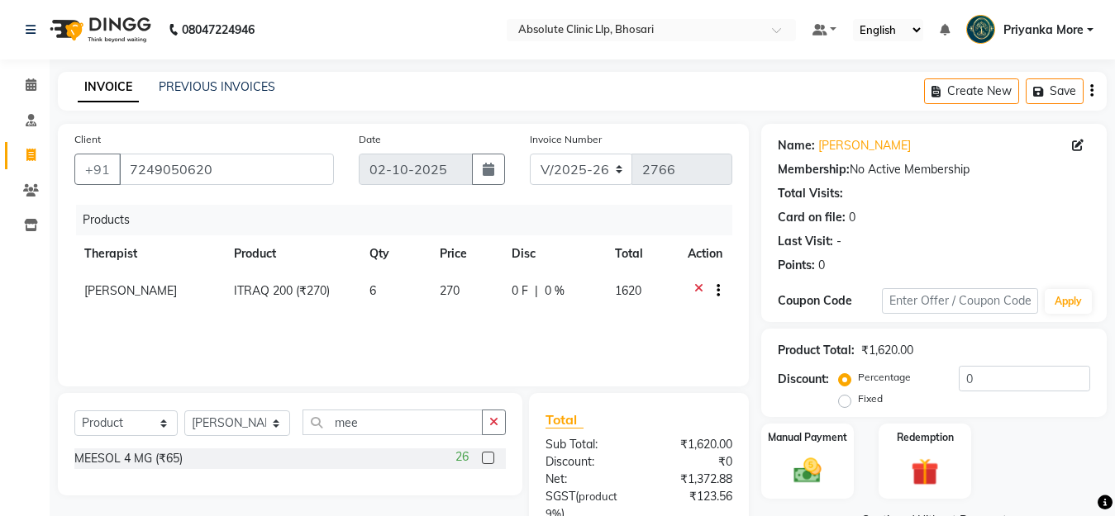
click at [487, 460] on label at bounding box center [488, 458] width 12 height 12
click at [487, 460] on input "checkbox" at bounding box center [487, 459] width 11 height 11
checkbox input "false"
click at [376, 334] on td "1" at bounding box center [394, 333] width 70 height 40
select select "28331"
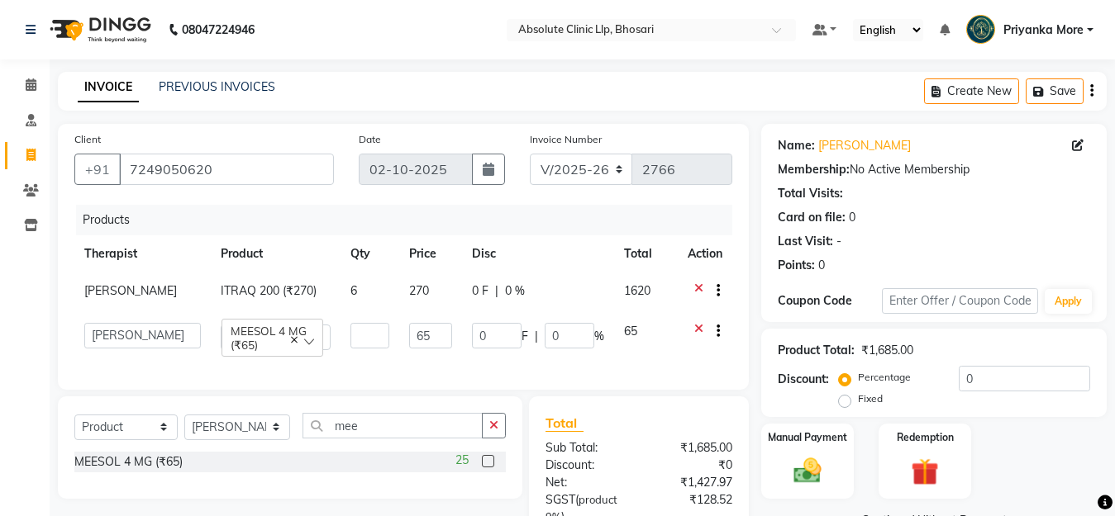
type input "6"
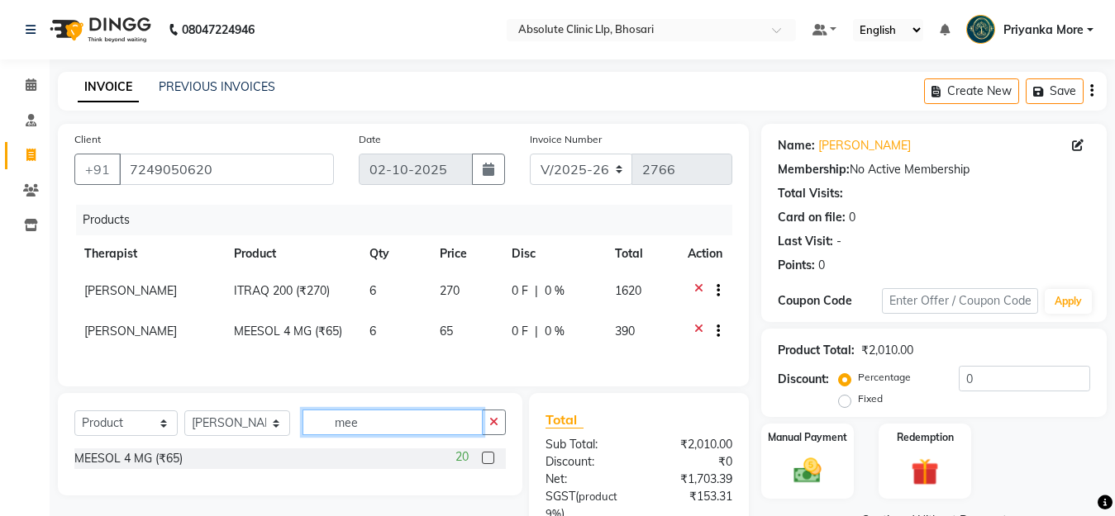
click at [369, 435] on input "mee" at bounding box center [392, 423] width 180 height 26
type input "m"
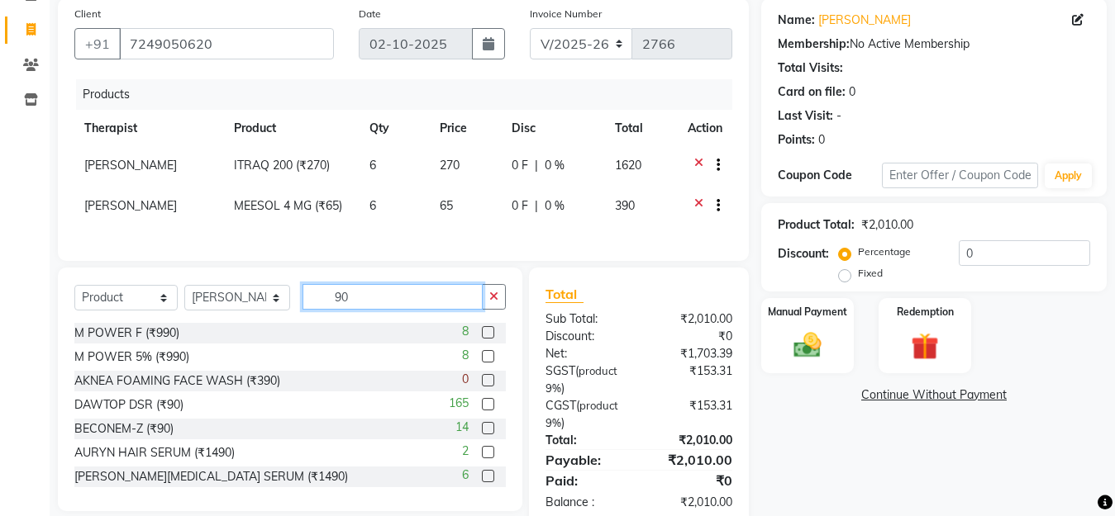
scroll to position [165, 0]
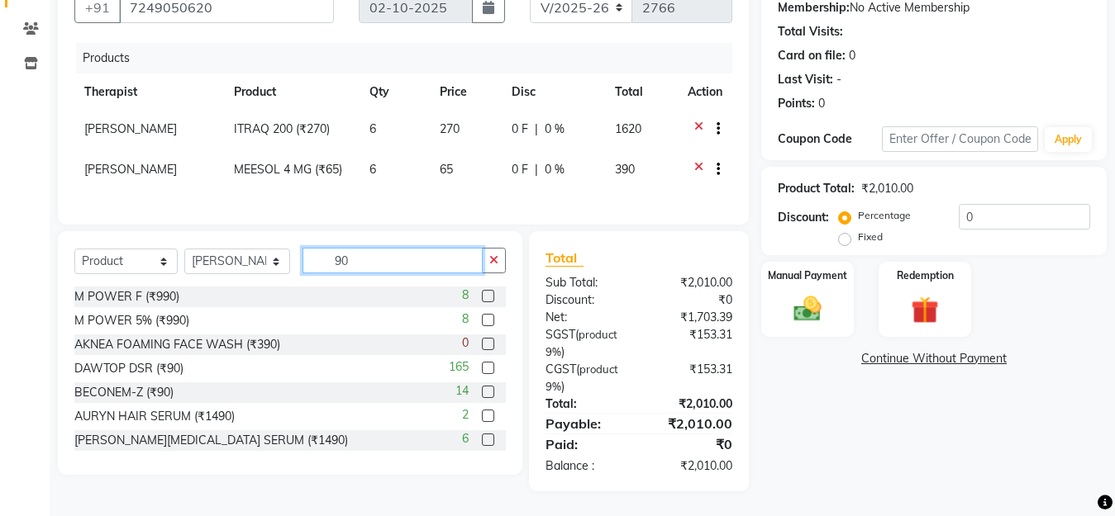
type input "90"
click at [482, 374] on label at bounding box center [488, 368] width 12 height 12
click at [482, 374] on input "checkbox" at bounding box center [487, 369] width 11 height 11
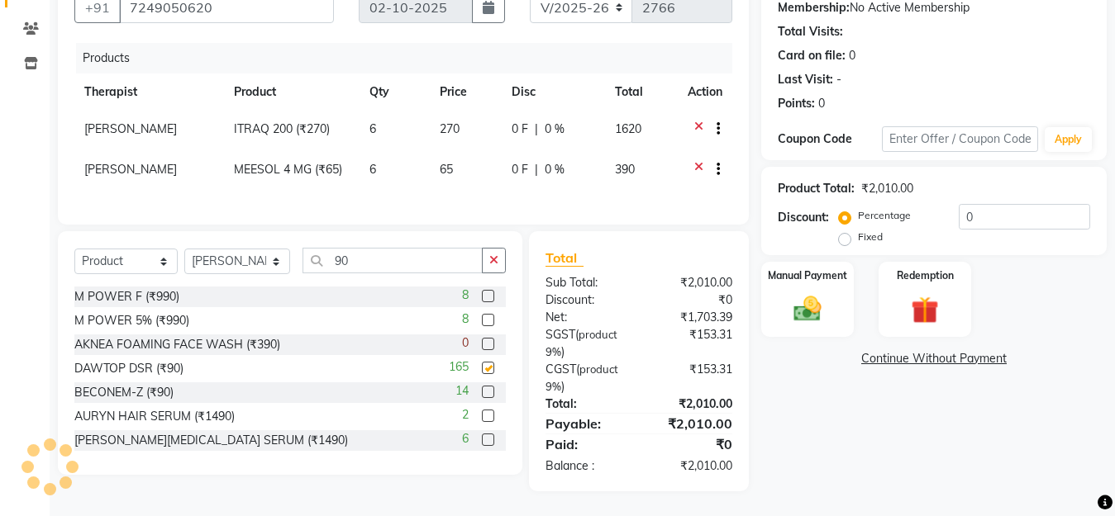
checkbox input "false"
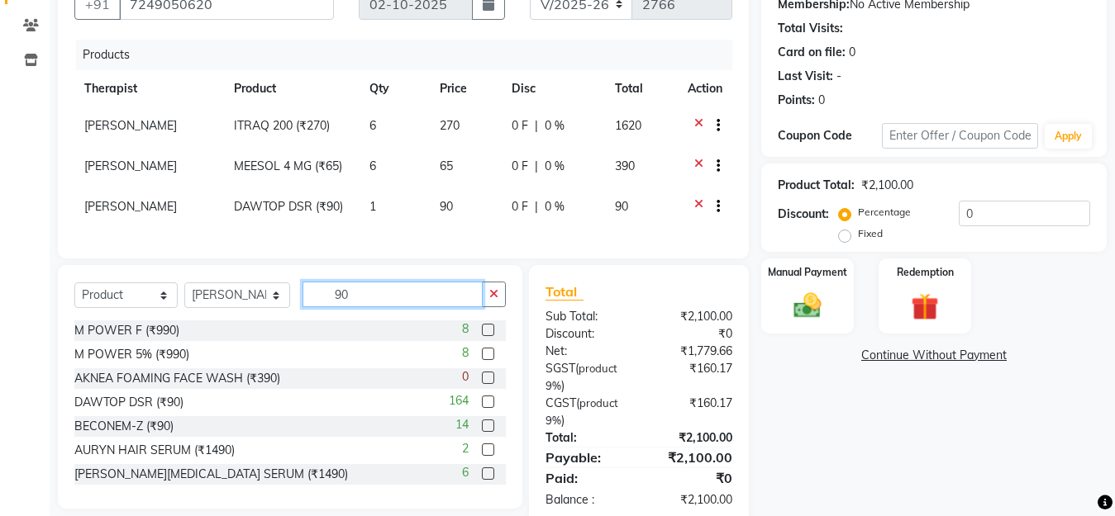
click at [402, 304] on input "90" at bounding box center [392, 295] width 180 height 26
type input "9"
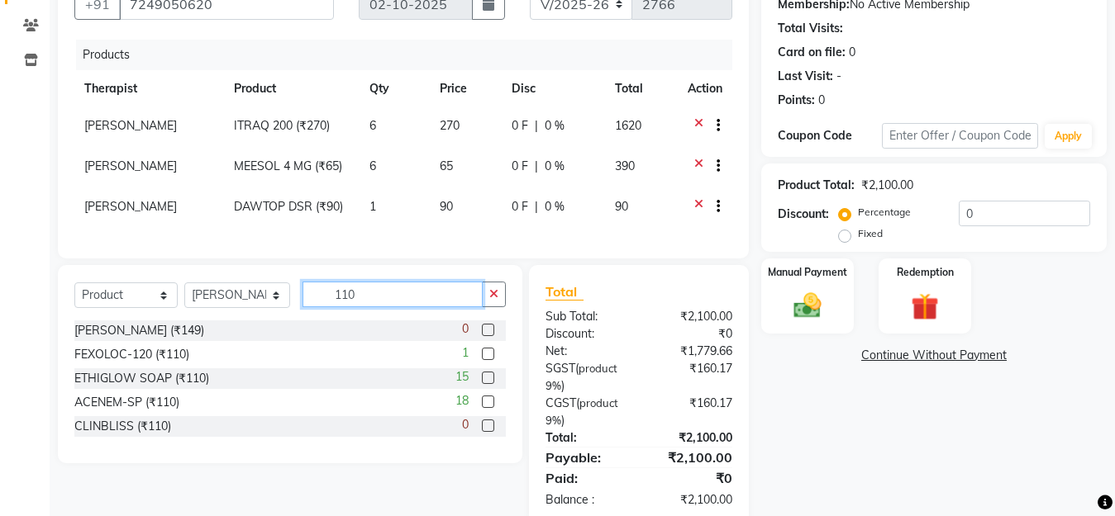
type input "110"
click at [490, 408] on label at bounding box center [488, 402] width 12 height 12
click at [490, 408] on input "checkbox" at bounding box center [487, 402] width 11 height 11
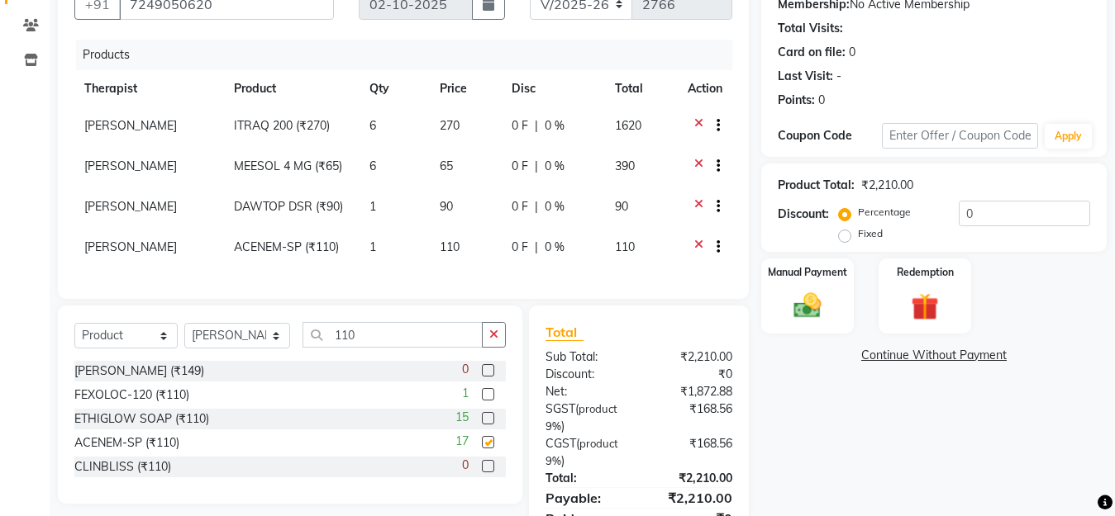
checkbox input "false"
drag, startPoint x: 398, startPoint y: 350, endPoint x: 402, endPoint y: 340, distance: 10.0
click at [402, 340] on input "110" at bounding box center [392, 335] width 180 height 26
type input "1"
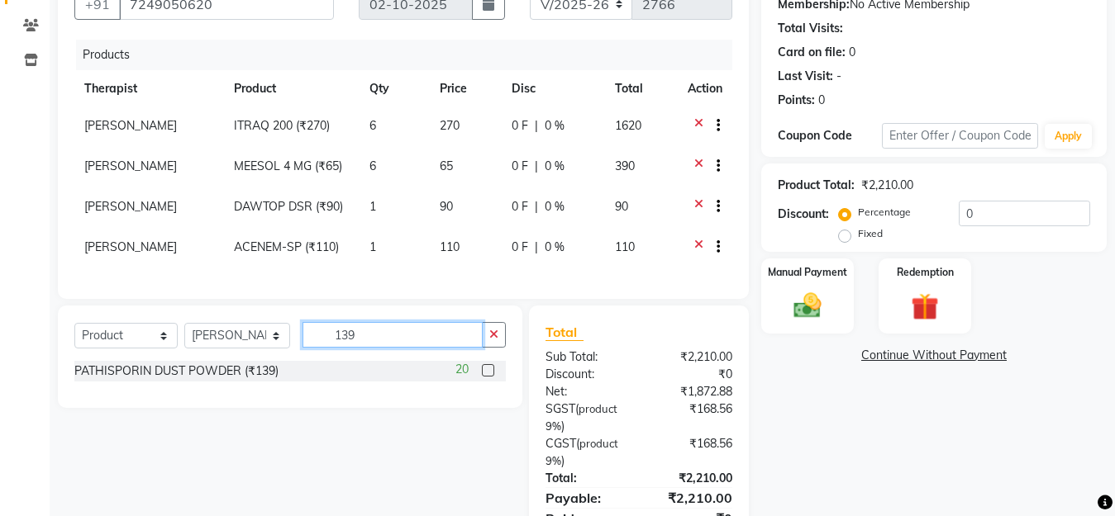
type input "139"
click at [491, 377] on label at bounding box center [488, 370] width 12 height 12
click at [491, 377] on input "checkbox" at bounding box center [487, 371] width 11 height 11
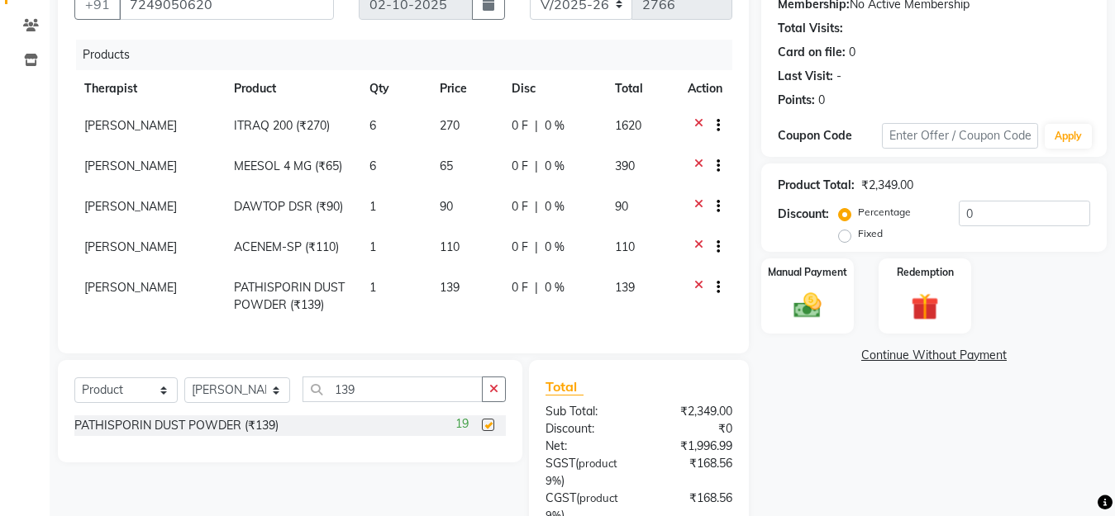
checkbox input "false"
drag, startPoint x: 383, startPoint y: 372, endPoint x: 372, endPoint y: 423, distance: 52.3
click at [373, 418] on div "Client [PHONE_NUMBER] Date [DATE] Invoice Number V/2025 V/[PHONE_NUMBER] Produc…" at bounding box center [403, 324] width 716 height 731
click at [372, 402] on input "139" at bounding box center [392, 390] width 180 height 26
type input "1"
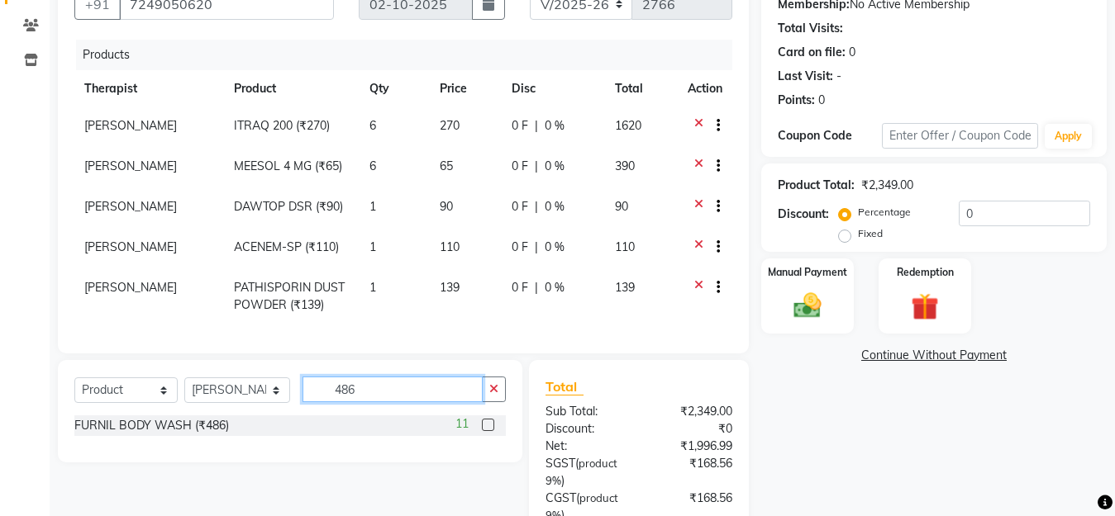
type input "486"
click at [488, 431] on label at bounding box center [488, 425] width 12 height 12
click at [488, 431] on input "checkbox" at bounding box center [487, 426] width 11 height 11
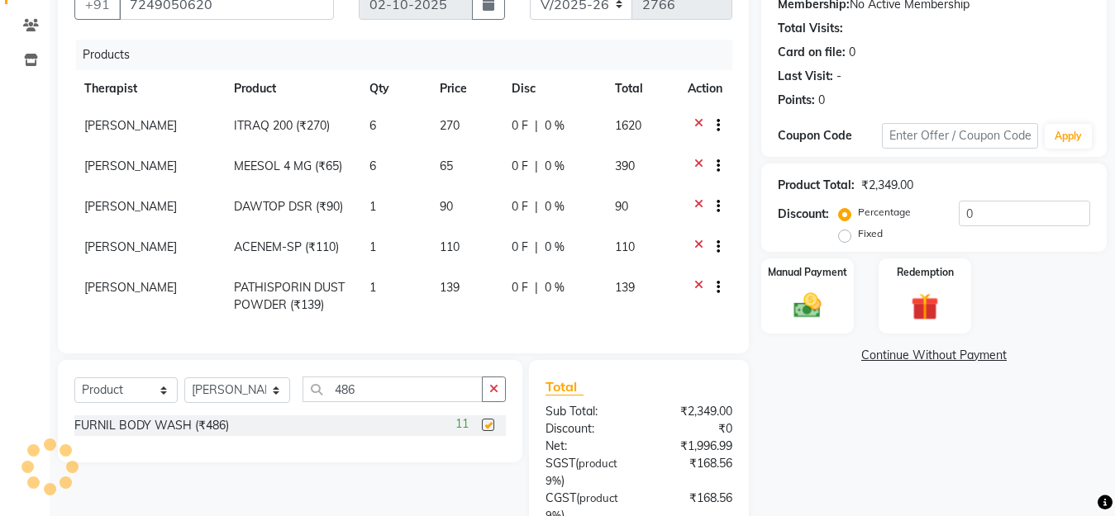
checkbox input "false"
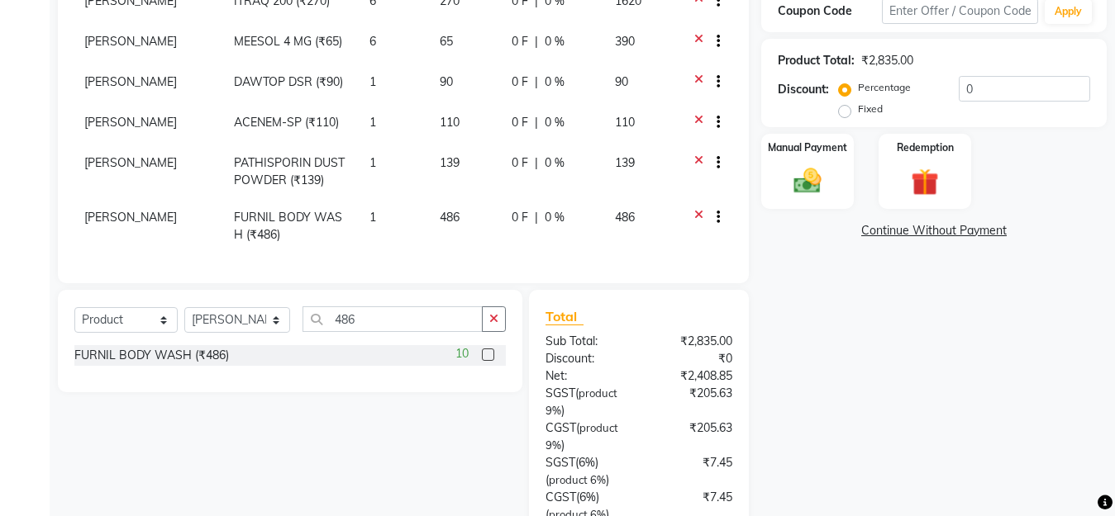
scroll to position [331, 0]
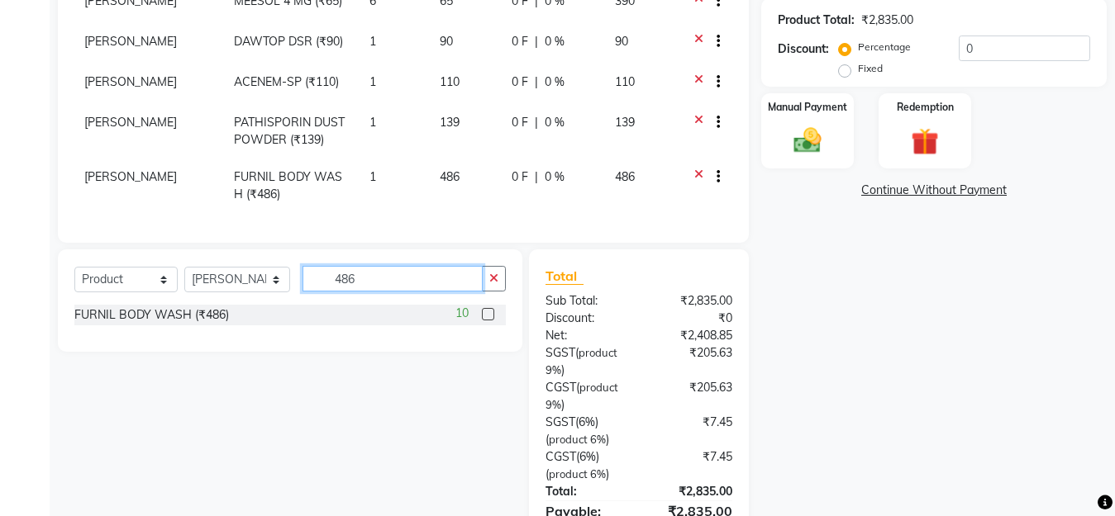
click at [360, 284] on input "486" at bounding box center [392, 279] width 180 height 26
type input "4"
type input "vo"
click at [491, 321] on label at bounding box center [488, 314] width 12 height 12
click at [491, 321] on input "checkbox" at bounding box center [487, 315] width 11 height 11
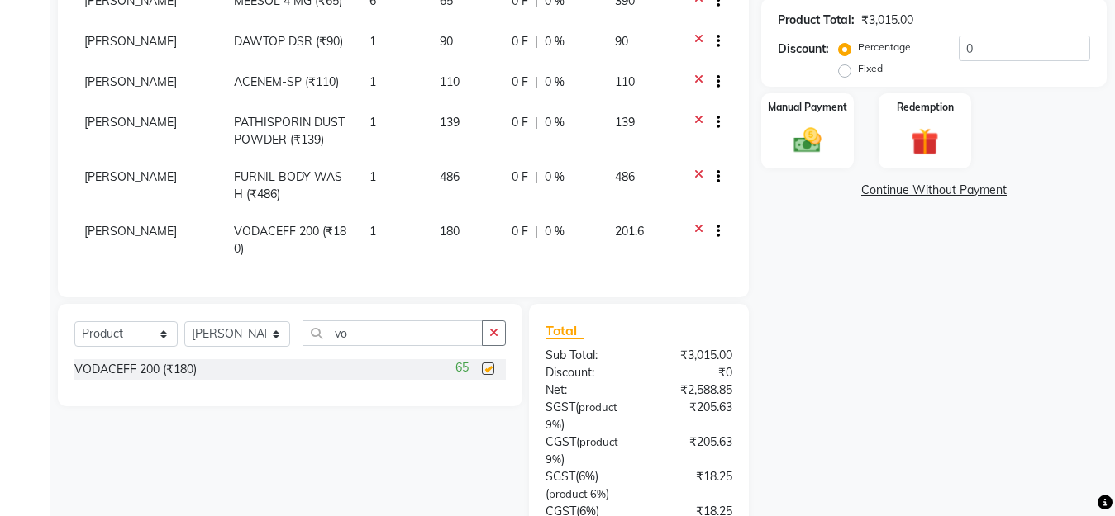
checkbox input "false"
click at [390, 233] on td "1" at bounding box center [394, 240] width 70 height 55
select select "28331"
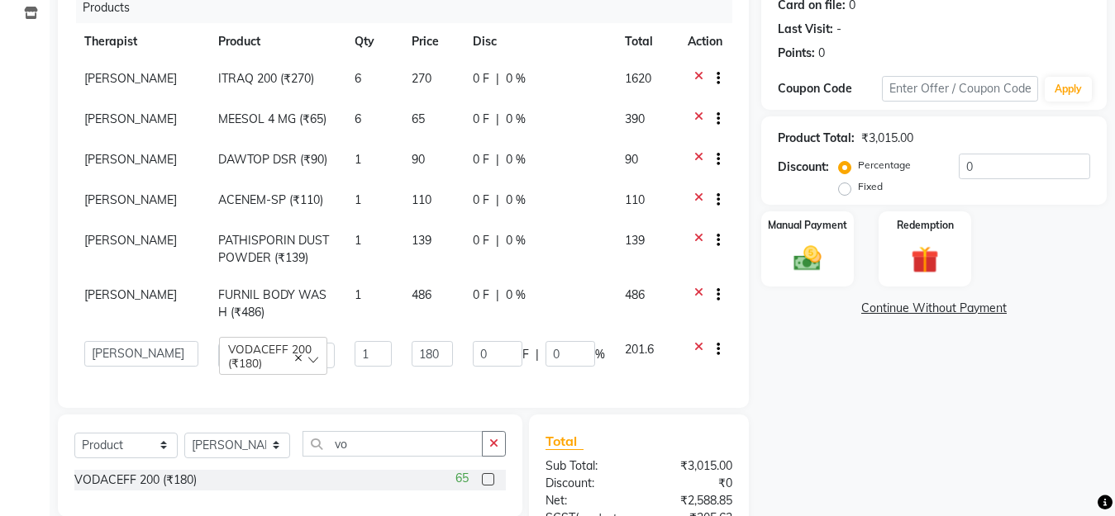
scroll to position [248, 0]
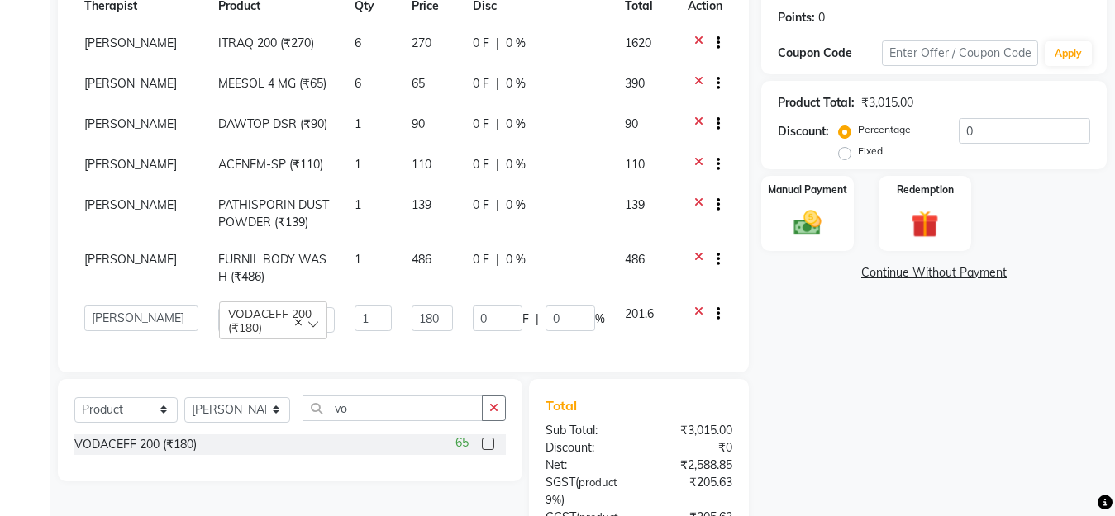
click at [694, 312] on icon at bounding box center [698, 316] width 9 height 21
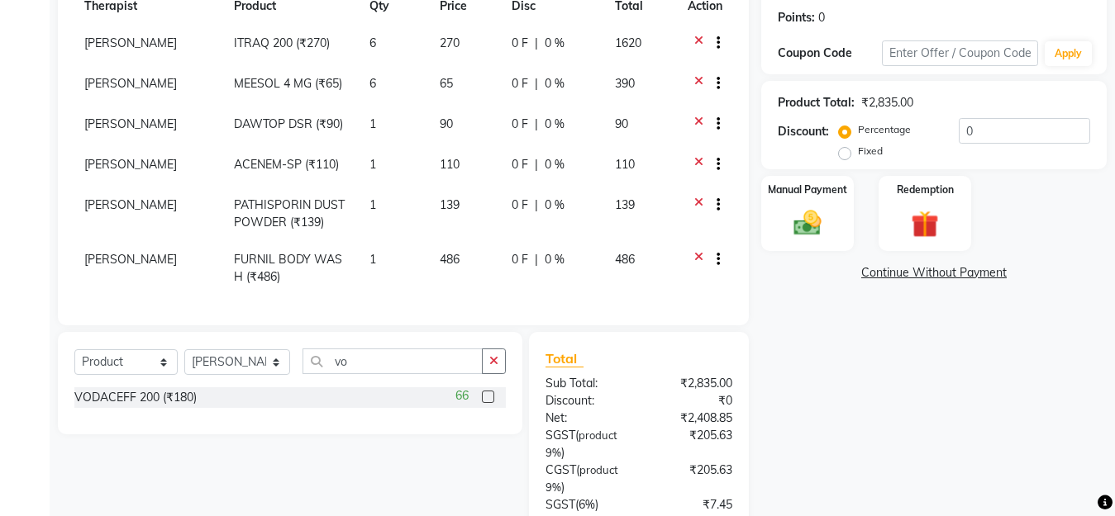
click at [489, 403] on label at bounding box center [488, 397] width 12 height 12
click at [489, 403] on input "checkbox" at bounding box center [487, 398] width 11 height 11
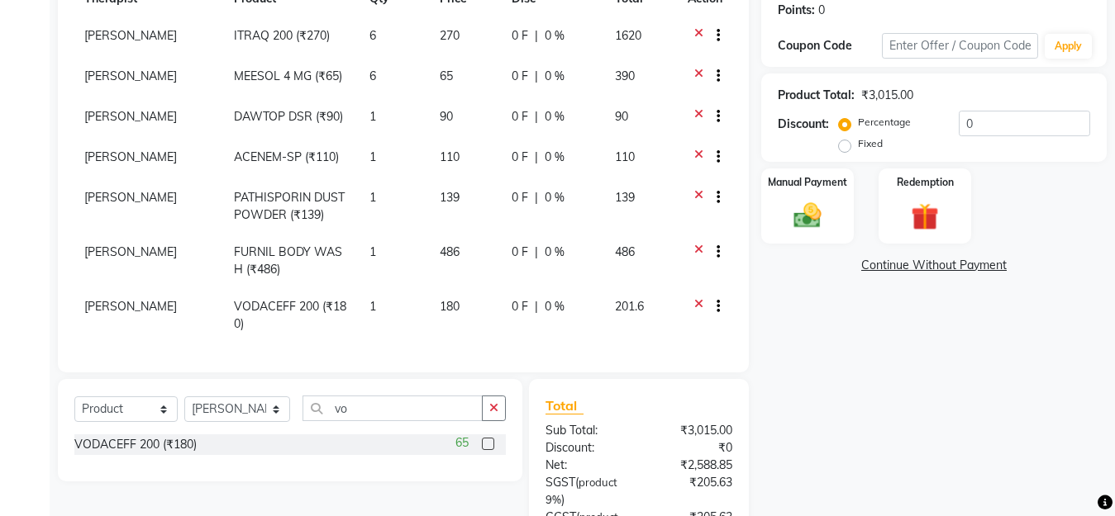
scroll to position [231, 0]
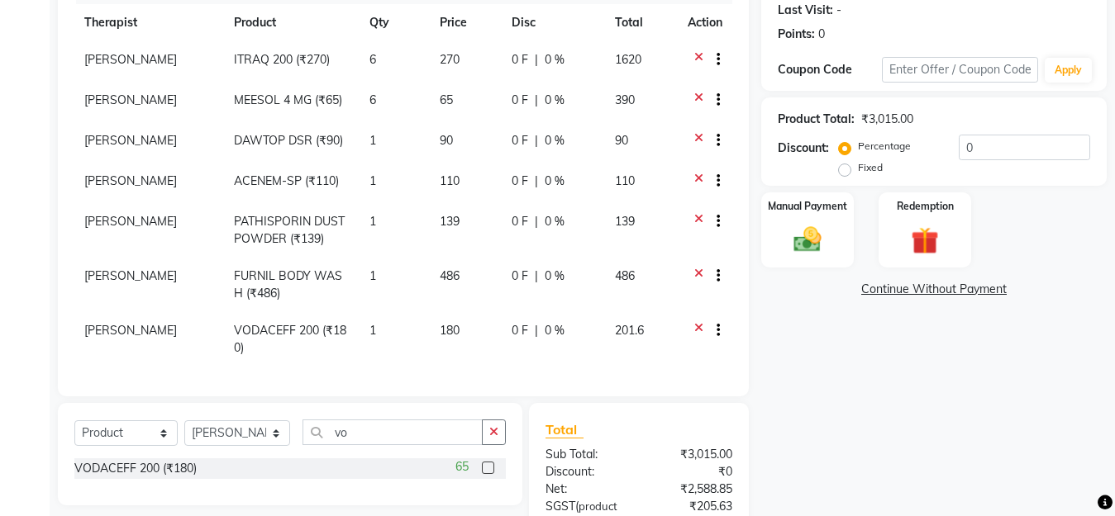
click at [703, 329] on div at bounding box center [711, 332] width 17 height 21
click at [694, 324] on icon at bounding box center [698, 332] width 9 height 21
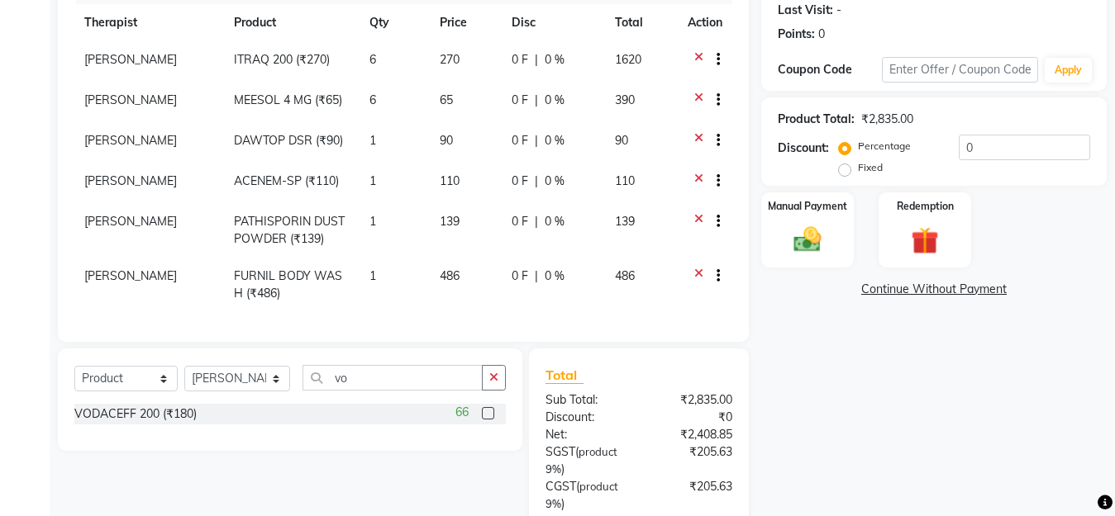
click at [483, 411] on label at bounding box center [488, 413] width 12 height 12
click at [483, 411] on input "checkbox" at bounding box center [487, 414] width 11 height 11
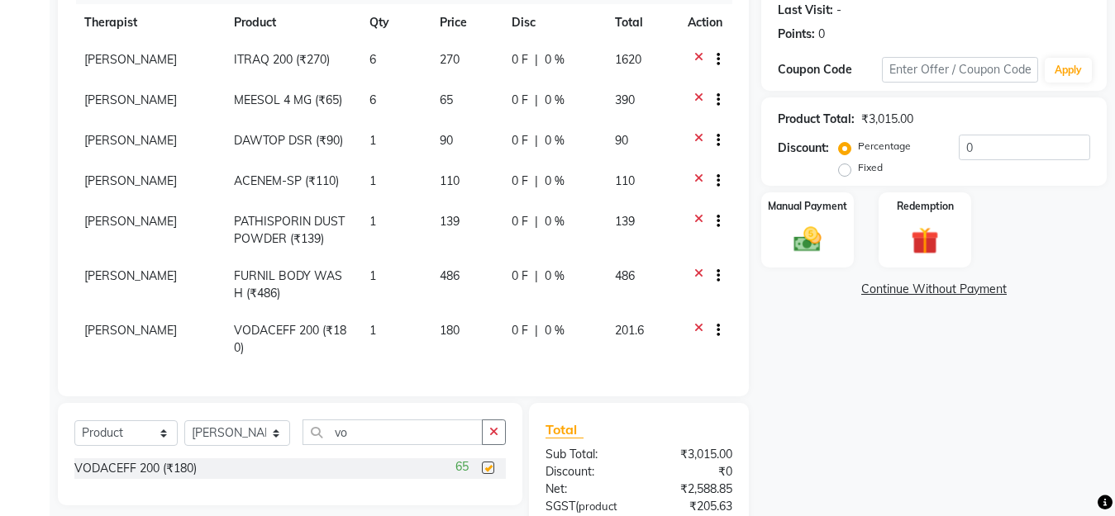
checkbox input "false"
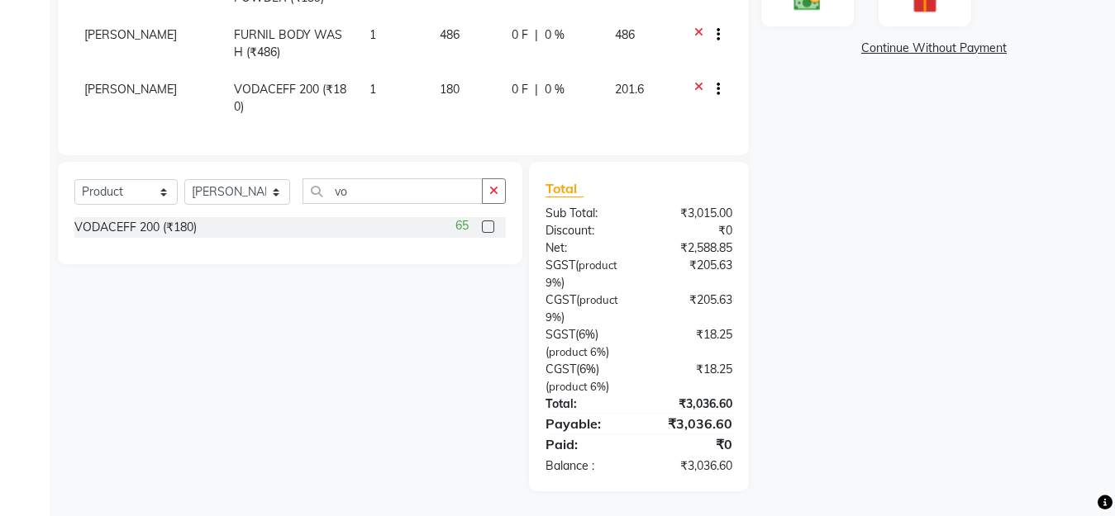
click at [652, 81] on td "201.6" at bounding box center [641, 98] width 73 height 55
click at [649, 71] on td "486" at bounding box center [641, 44] width 73 height 55
select select "28331"
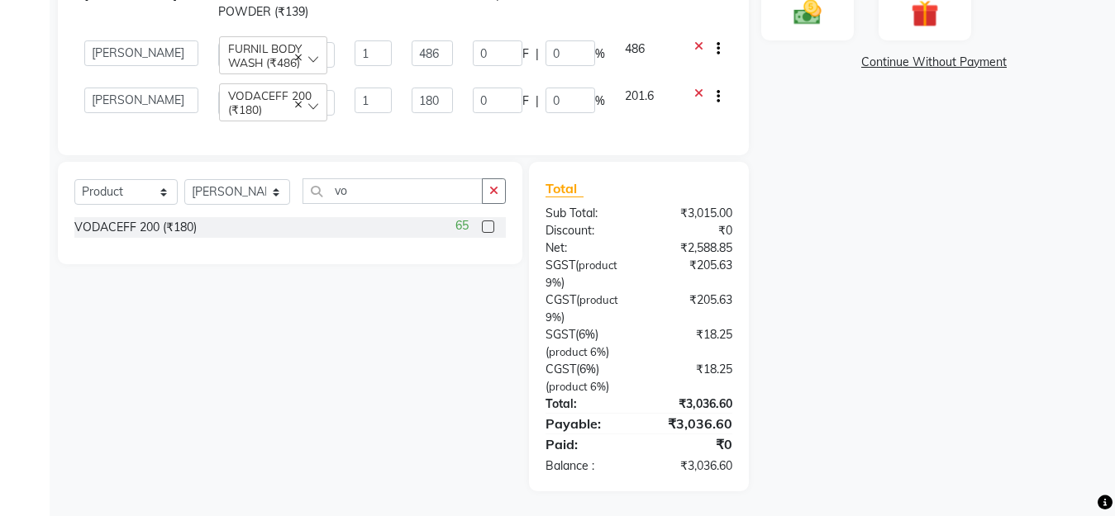
click at [643, 94] on td "201.6" at bounding box center [646, 101] width 63 height 47
click at [558, 88] on input "0" at bounding box center [570, 101] width 50 height 26
type input "06"
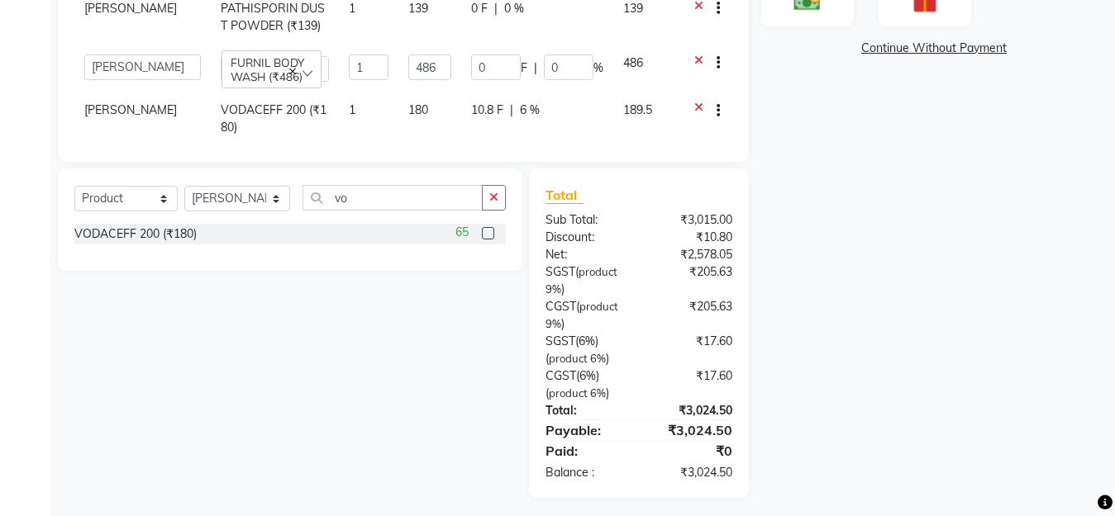
click at [826, 200] on div "Name: [PERSON_NAME] Membership: No Active Membership Total Visits: Card on file…" at bounding box center [940, 74] width 358 height 847
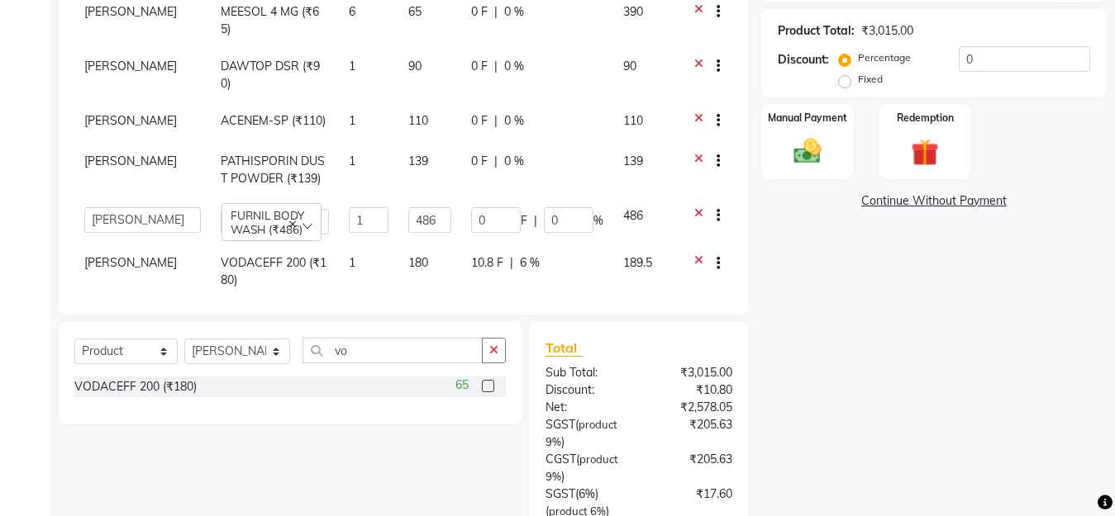
scroll to position [307, 0]
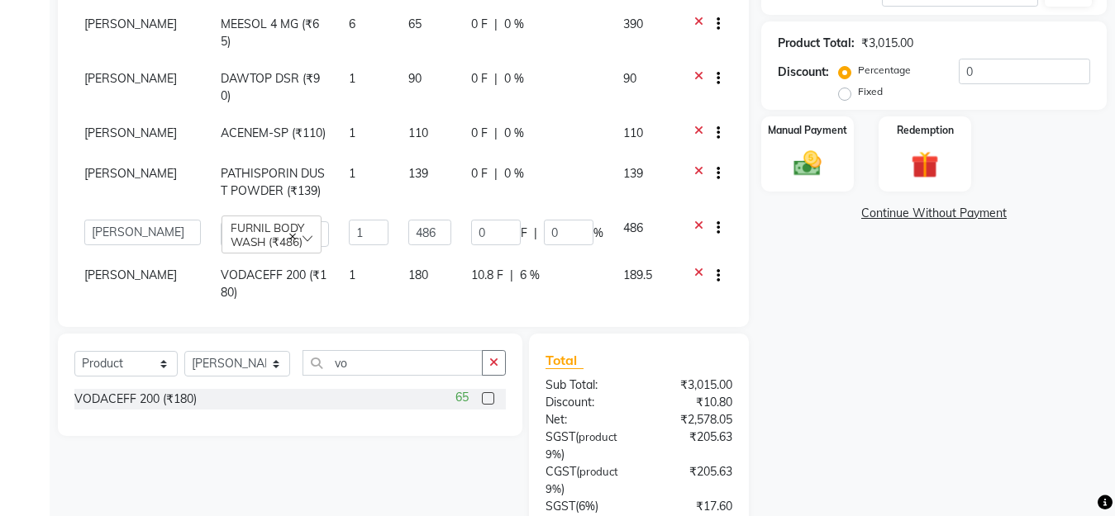
click at [700, 267] on icon at bounding box center [698, 277] width 9 height 21
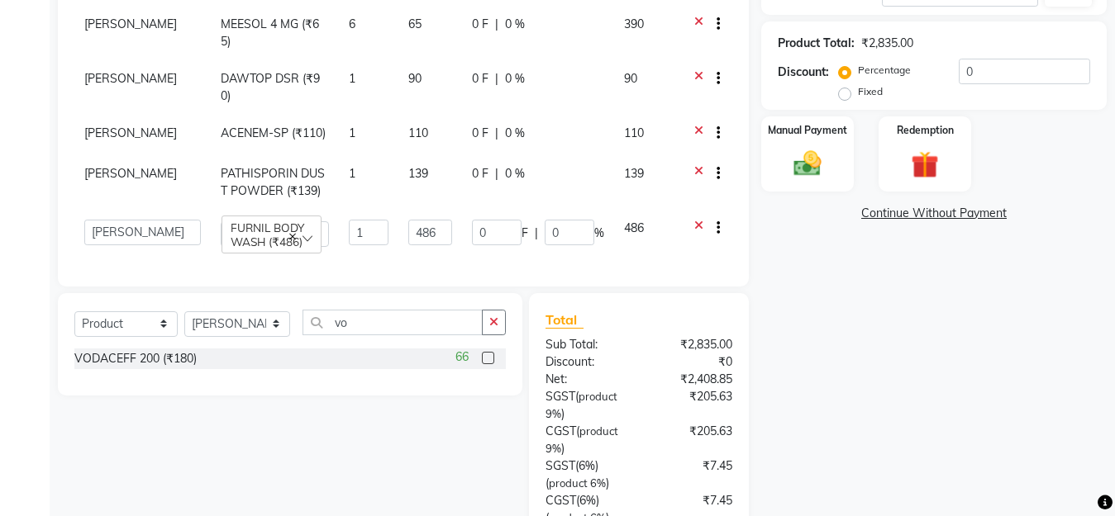
click at [484, 352] on label at bounding box center [488, 358] width 12 height 12
click at [484, 354] on input "checkbox" at bounding box center [487, 359] width 11 height 11
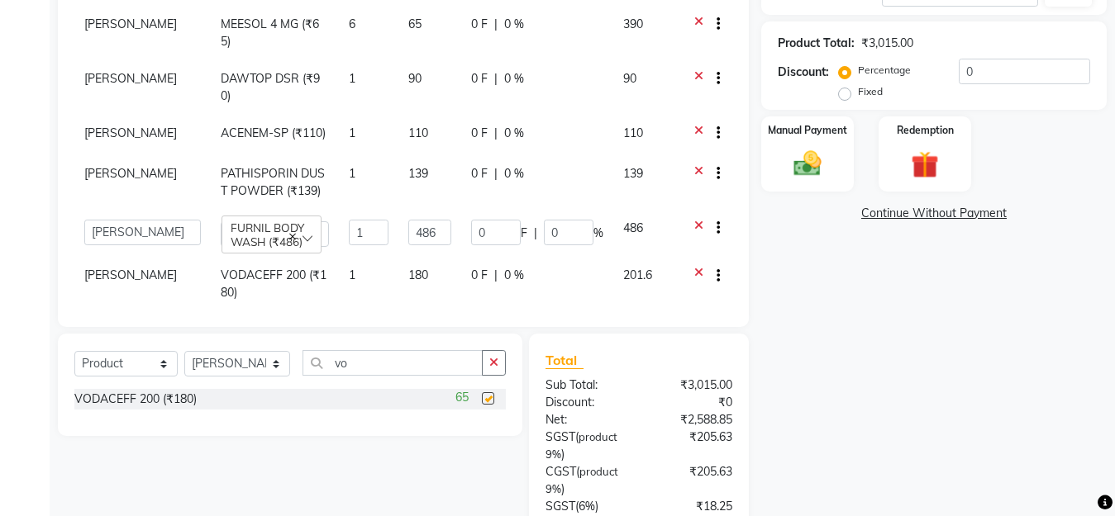
checkbox input "false"
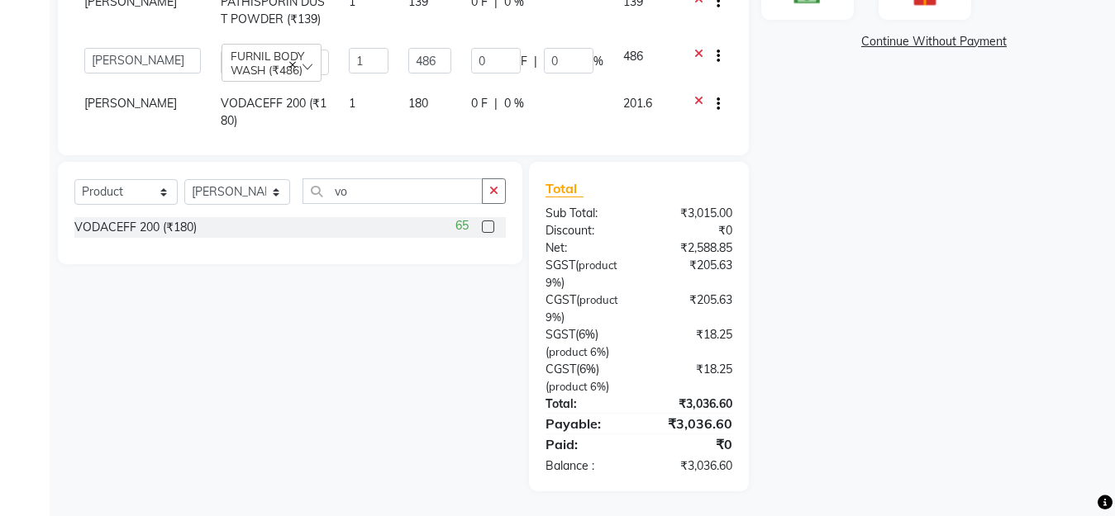
click at [697, 95] on icon at bounding box center [698, 105] width 9 height 21
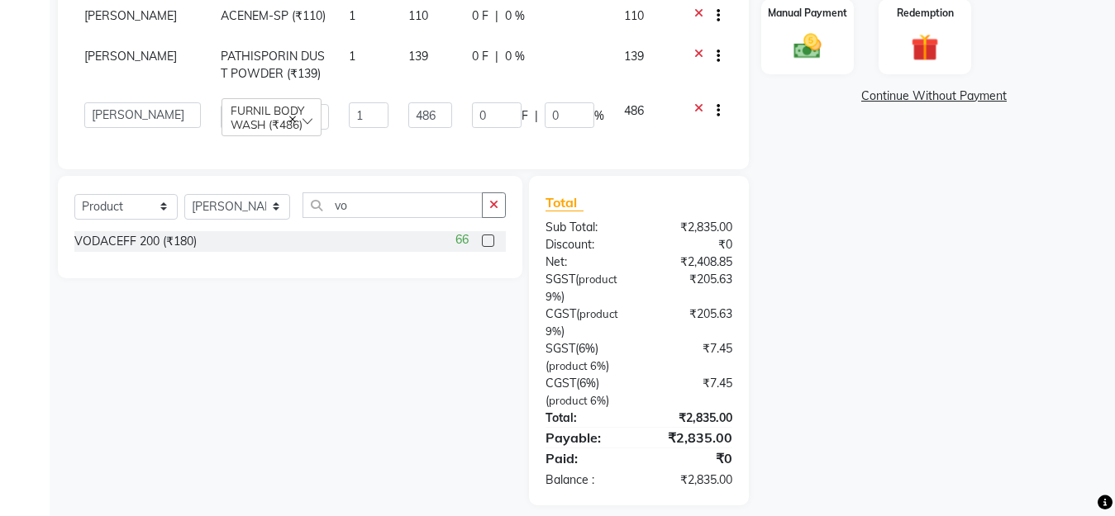
click at [697, 102] on icon at bounding box center [698, 112] width 9 height 21
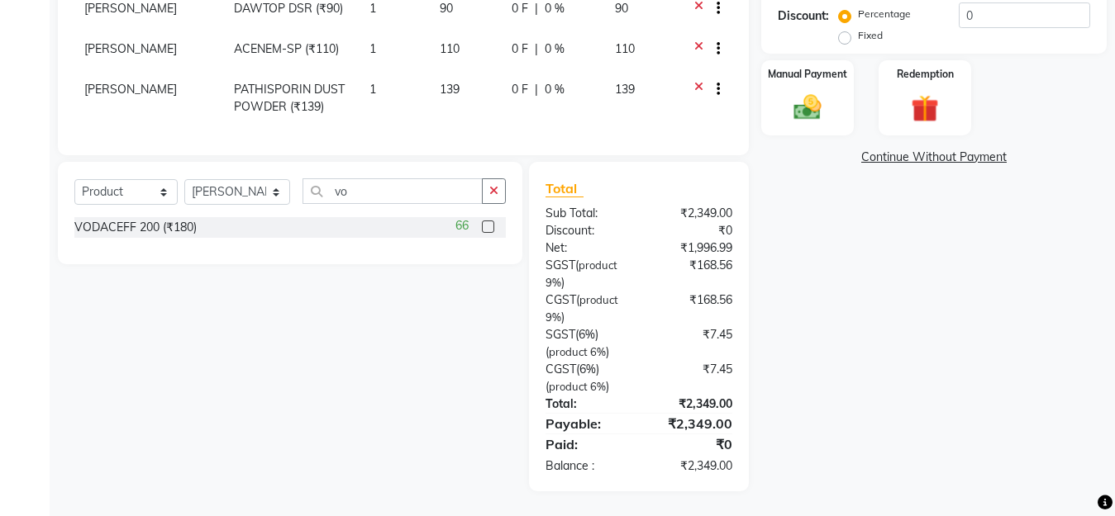
click at [697, 81] on icon at bounding box center [698, 91] width 9 height 21
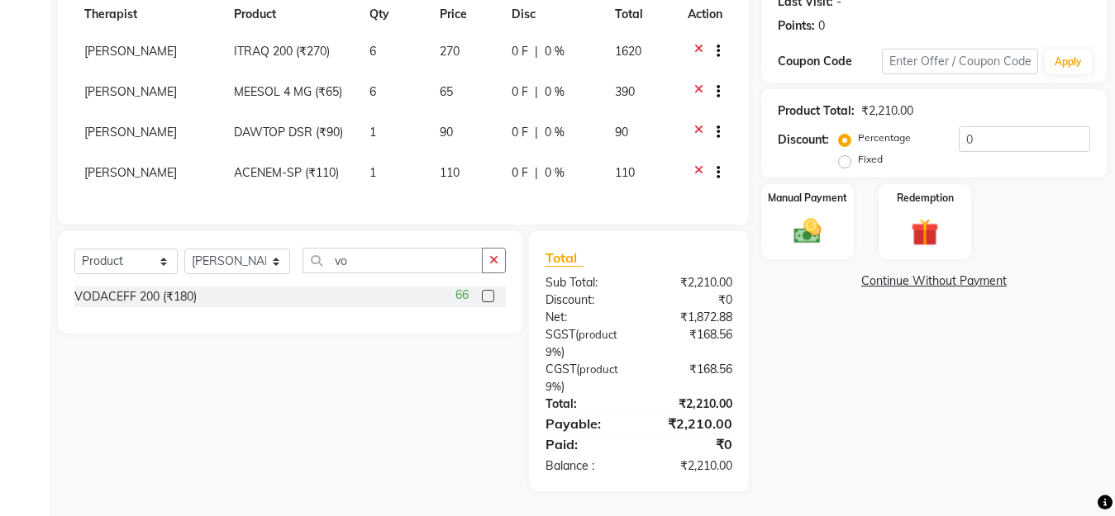
click at [697, 83] on icon at bounding box center [698, 93] width 9 height 21
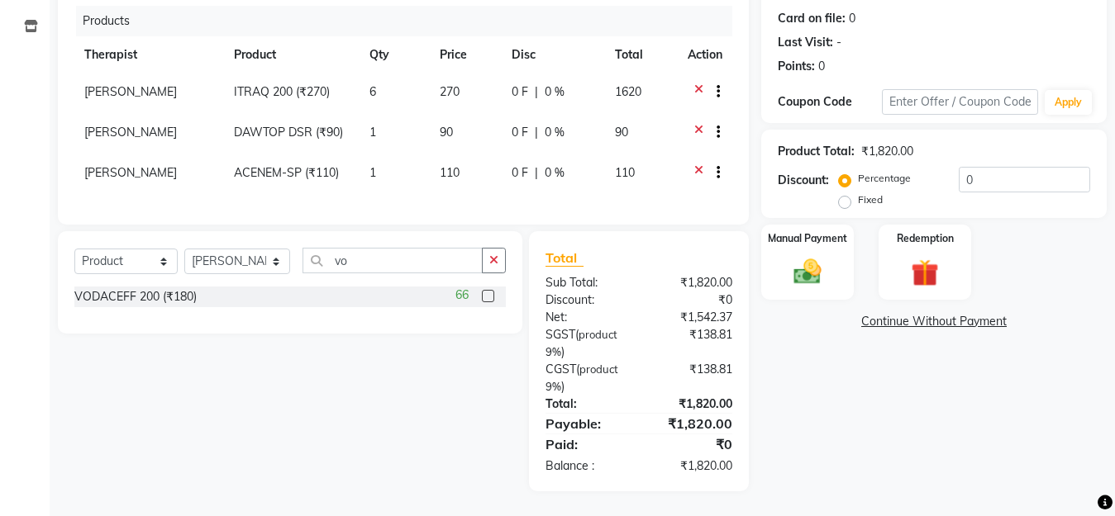
click at [697, 83] on icon at bounding box center [698, 93] width 9 height 21
click at [697, 74] on th "Action" at bounding box center [705, 54] width 55 height 37
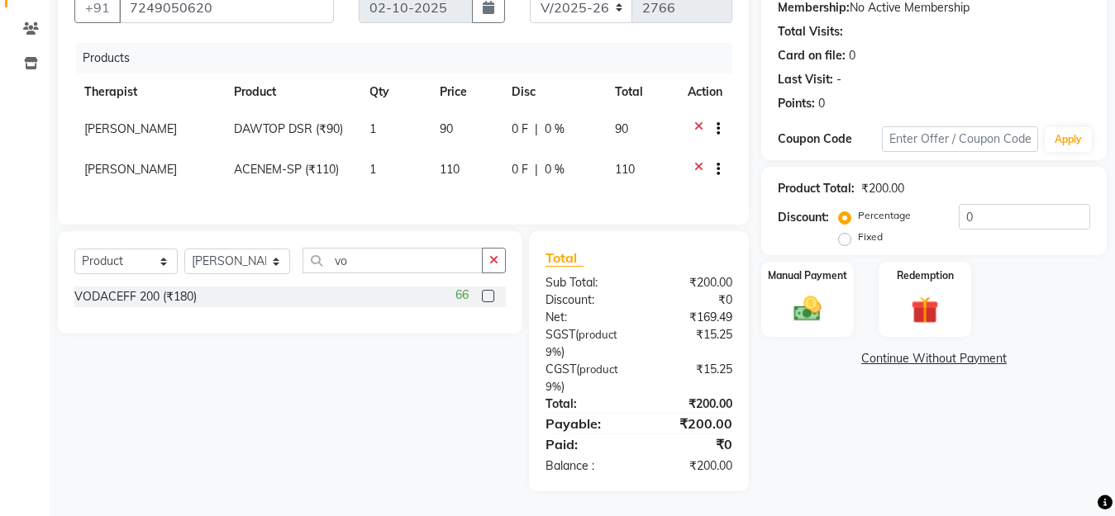
scroll to position [173, 0]
click at [697, 74] on th "Action" at bounding box center [705, 92] width 55 height 37
click at [694, 121] on icon at bounding box center [698, 131] width 9 height 21
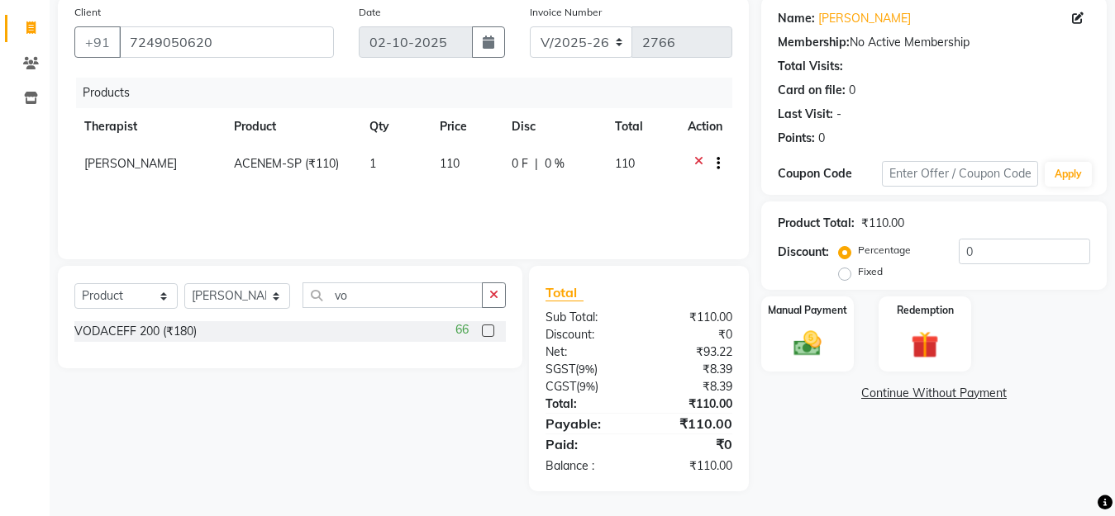
scroll to position [127, 0]
click at [693, 114] on th "Action" at bounding box center [705, 126] width 55 height 37
drag, startPoint x: 698, startPoint y: 157, endPoint x: 569, endPoint y: 193, distance: 134.7
click at [697, 157] on icon at bounding box center [698, 165] width 9 height 21
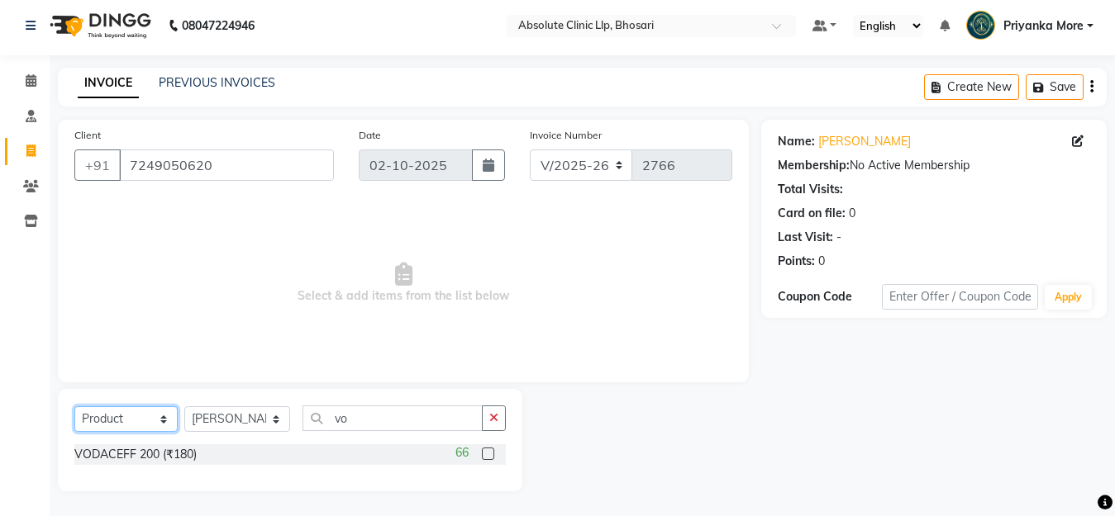
click at [135, 408] on select "Select Service Product Membership Package Voucher Prepaid Gift Card" at bounding box center [125, 420] width 103 height 26
select select "service"
click at [74, 407] on select "Select Service Product Membership Package Voucher Prepaid Gift Card" at bounding box center [125, 420] width 103 height 26
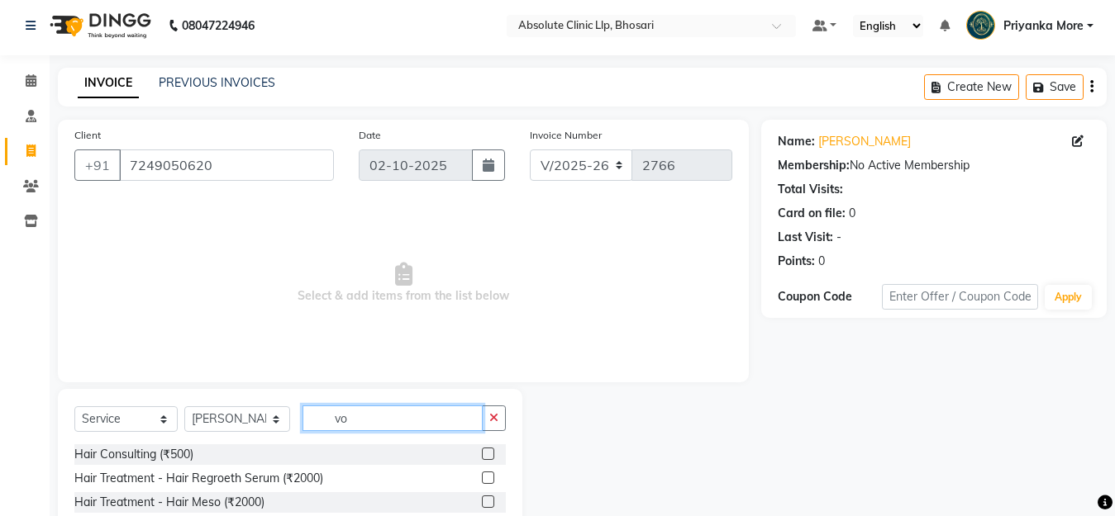
click at [362, 419] on input "vo" at bounding box center [392, 419] width 180 height 26
type input "v"
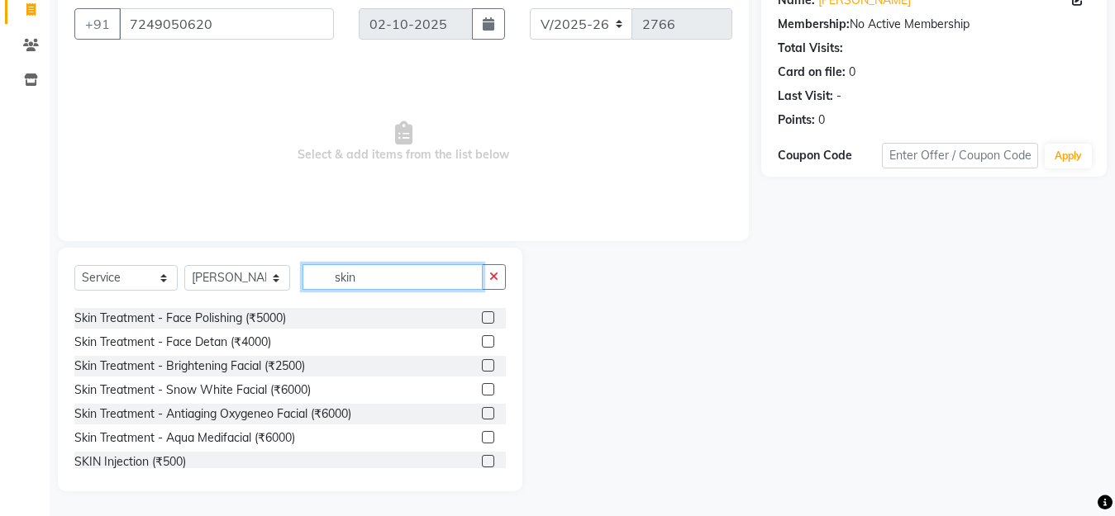
scroll to position [413, 0]
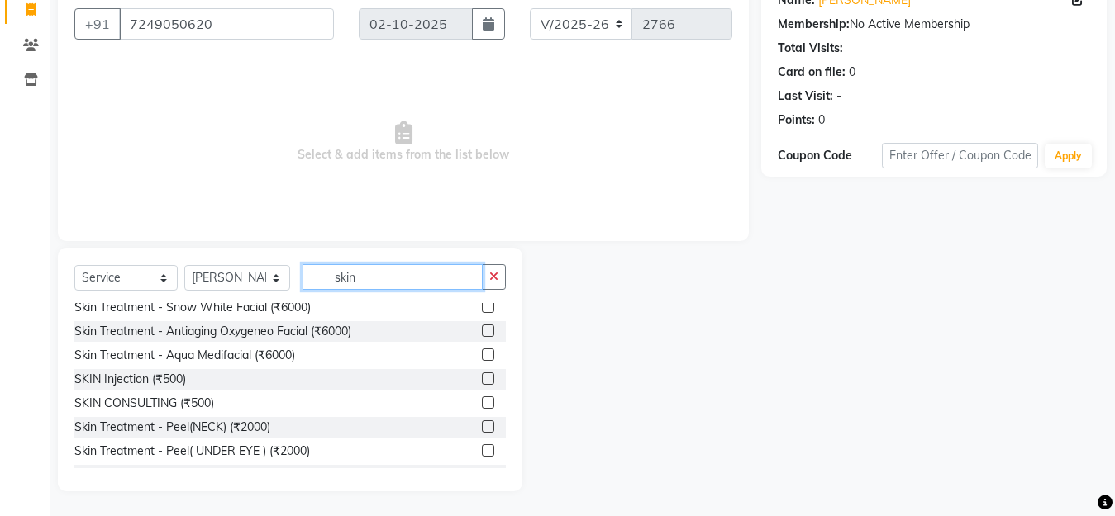
type input "skin"
drag, startPoint x: 466, startPoint y: 401, endPoint x: 478, endPoint y: 410, distance: 15.4
click at [469, 404] on div "SKIN CONSULTING (₹500)" at bounding box center [289, 403] width 431 height 21
click at [482, 407] on label at bounding box center [488, 403] width 12 height 12
click at [482, 407] on input "checkbox" at bounding box center [487, 403] width 11 height 11
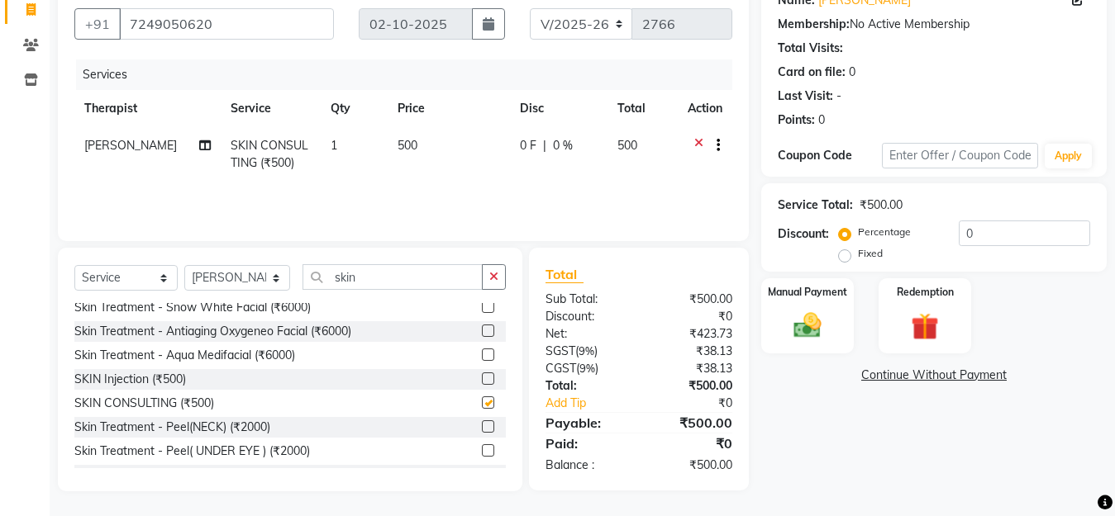
checkbox input "false"
click at [820, 322] on img at bounding box center [807, 325] width 46 height 33
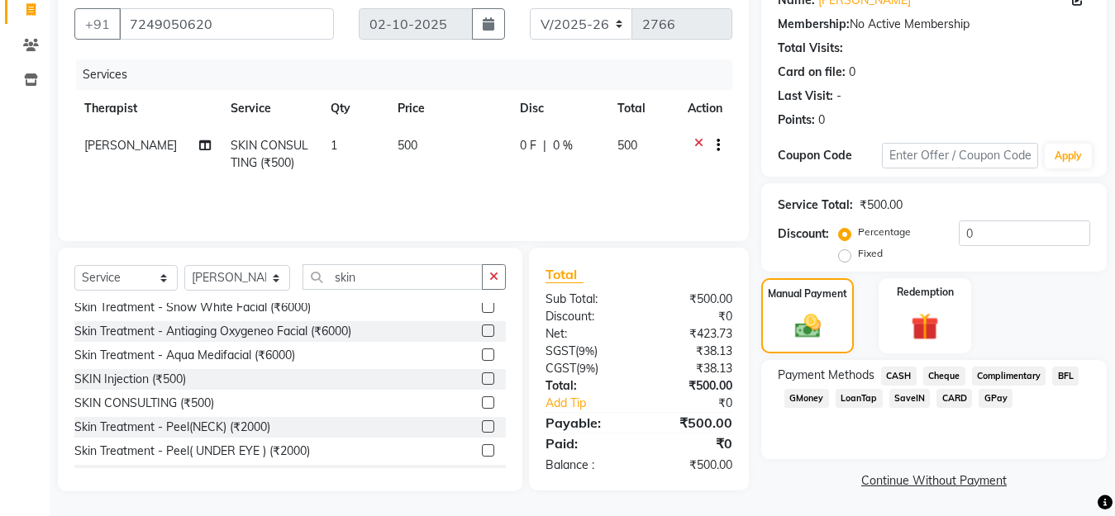
scroll to position [147, 0]
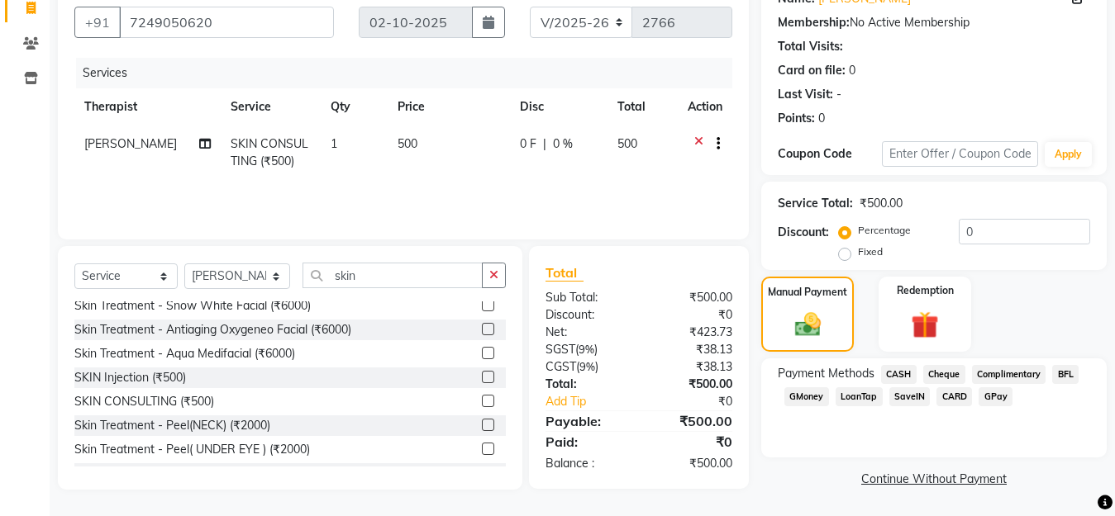
click at [990, 392] on span "GPay" at bounding box center [995, 397] width 34 height 19
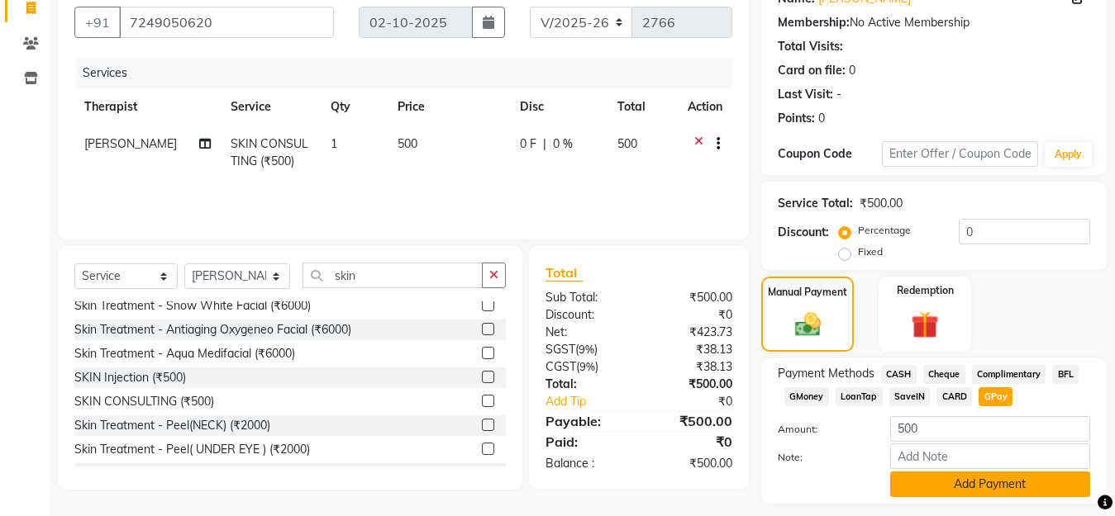
click at [984, 492] on button "Add Payment" at bounding box center [990, 485] width 200 height 26
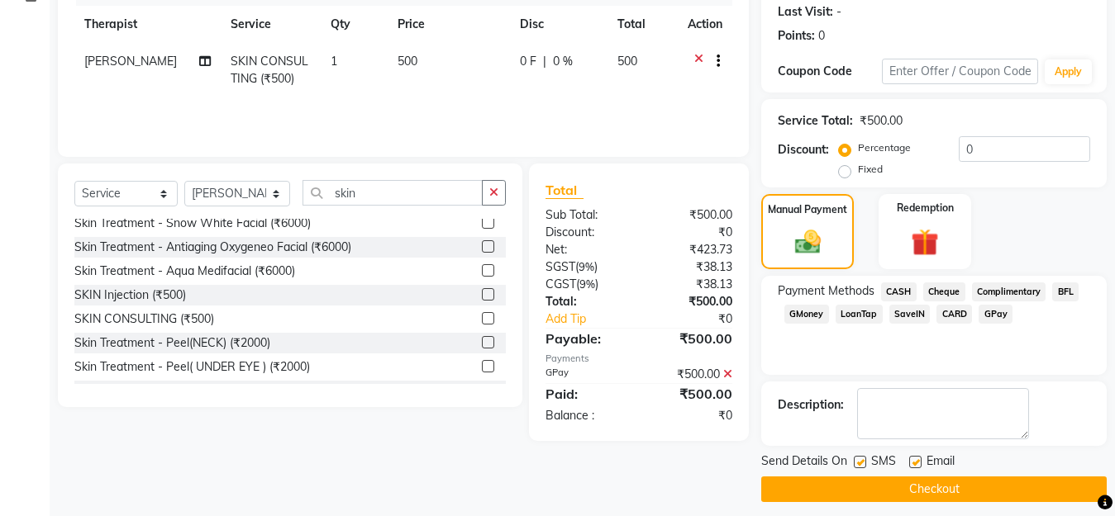
scroll to position [240, 0]
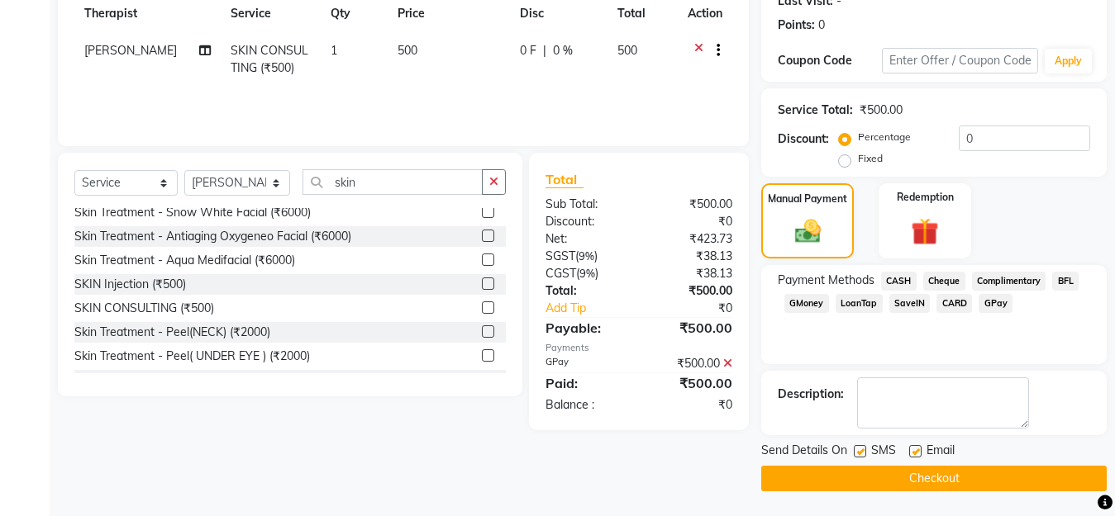
click at [983, 475] on button "Checkout" at bounding box center [933, 479] width 345 height 26
